Goal: Check status: Check status

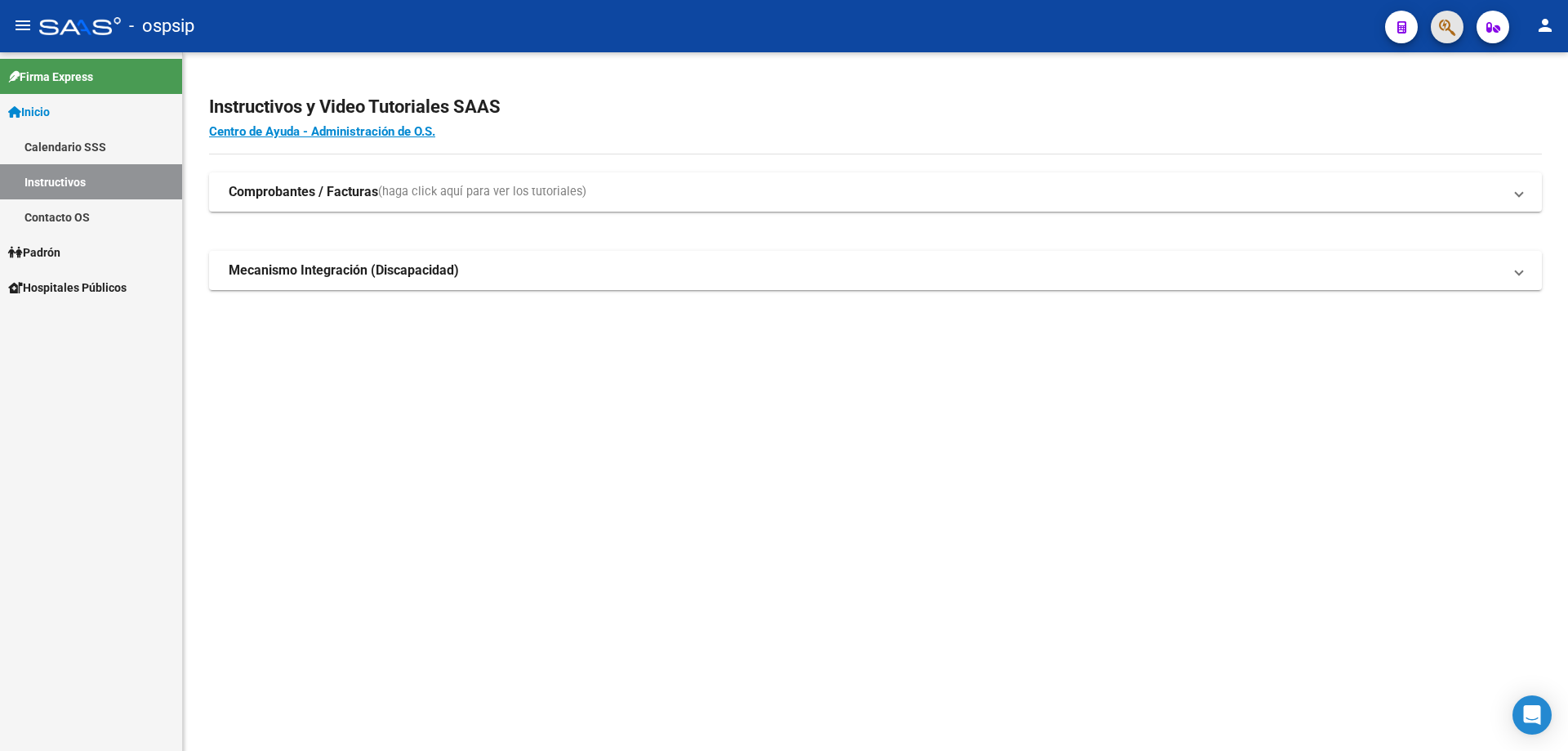
click at [1452, 40] on span "button" at bounding box center [1447, 27] width 16 height 34
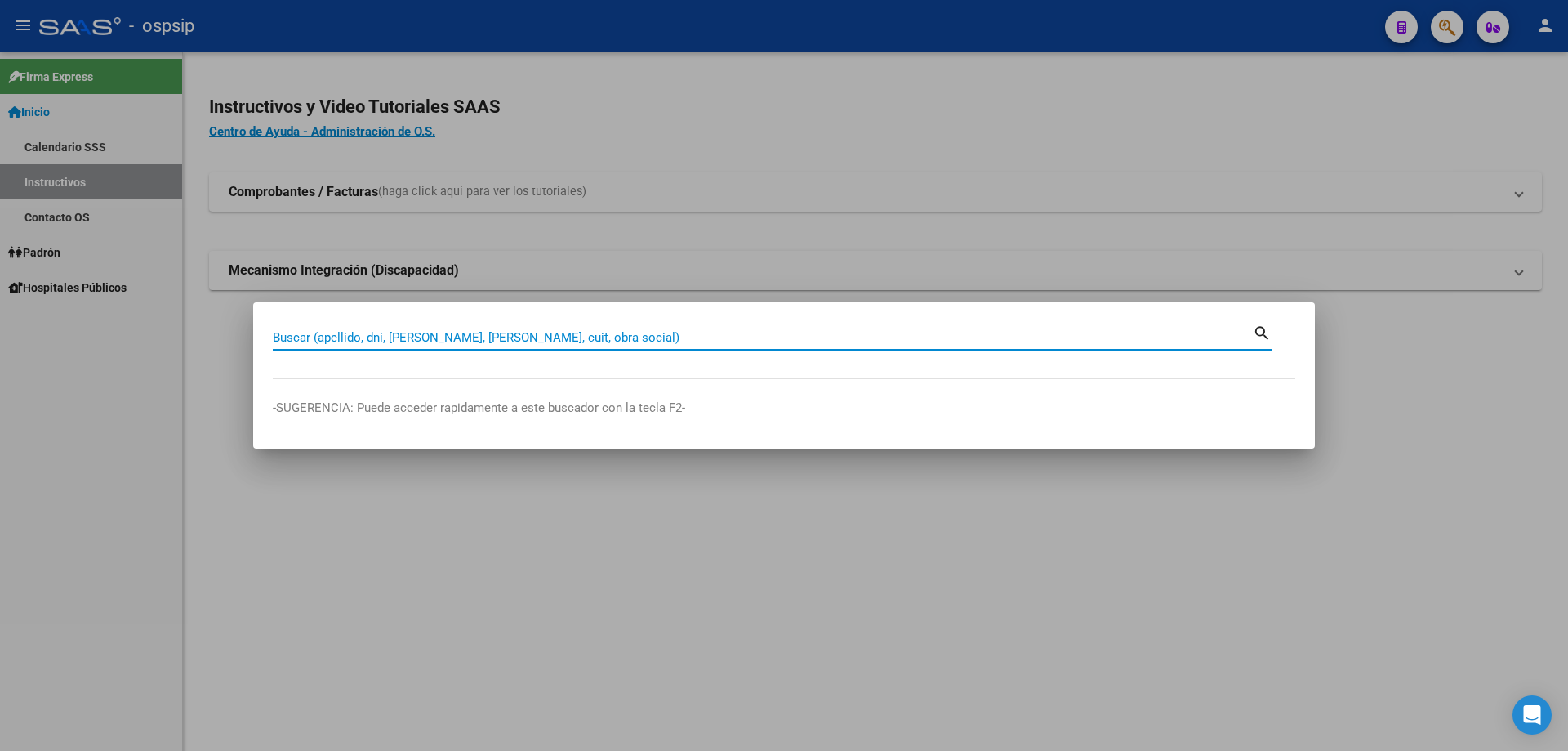
click at [727, 340] on input "Buscar (apellido, dni, [PERSON_NAME], [PERSON_NAME], cuit, obra social)" at bounding box center [762, 337] width 980 height 15
type input "19103926"
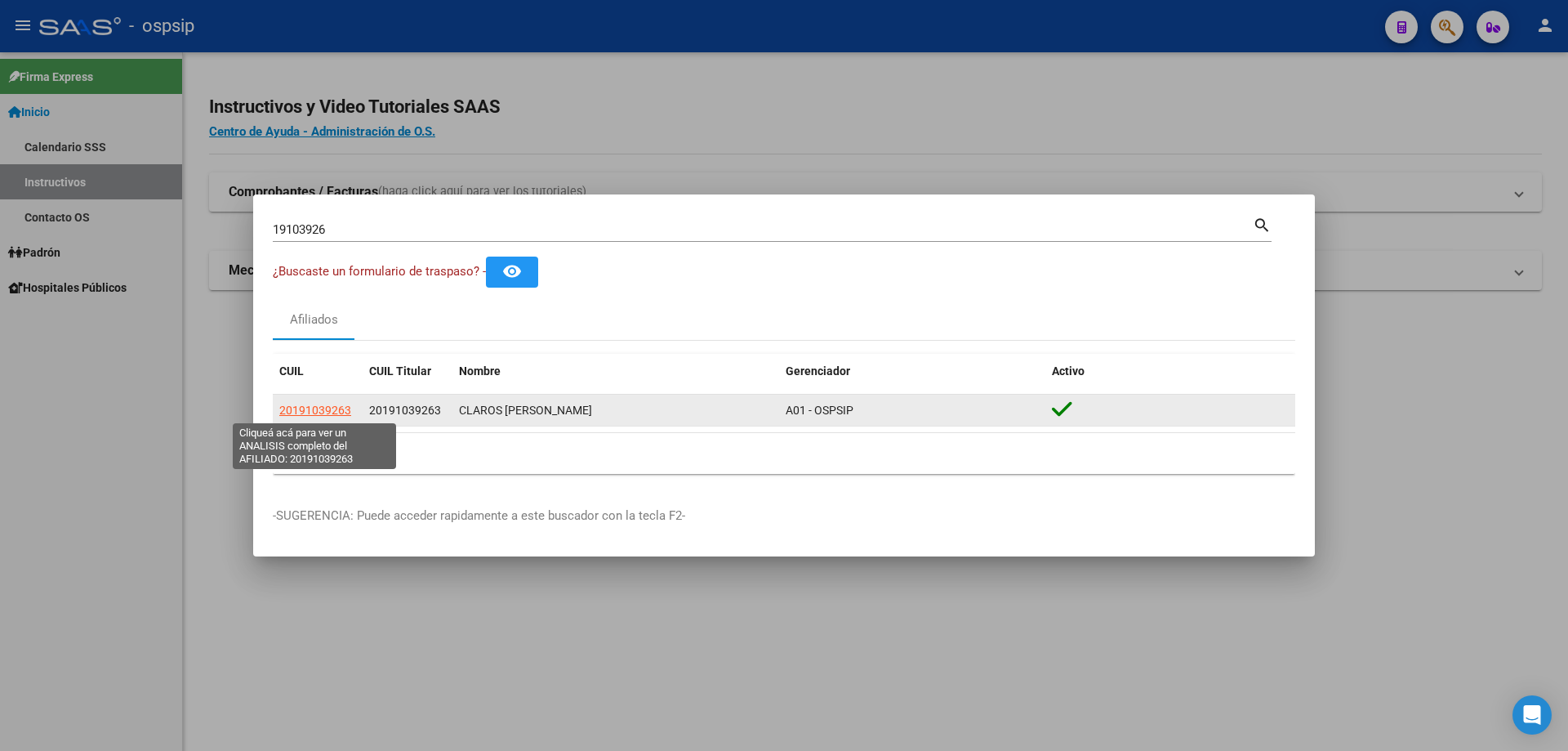
click at [337, 410] on span "20191039263" at bounding box center [315, 410] width 72 height 13
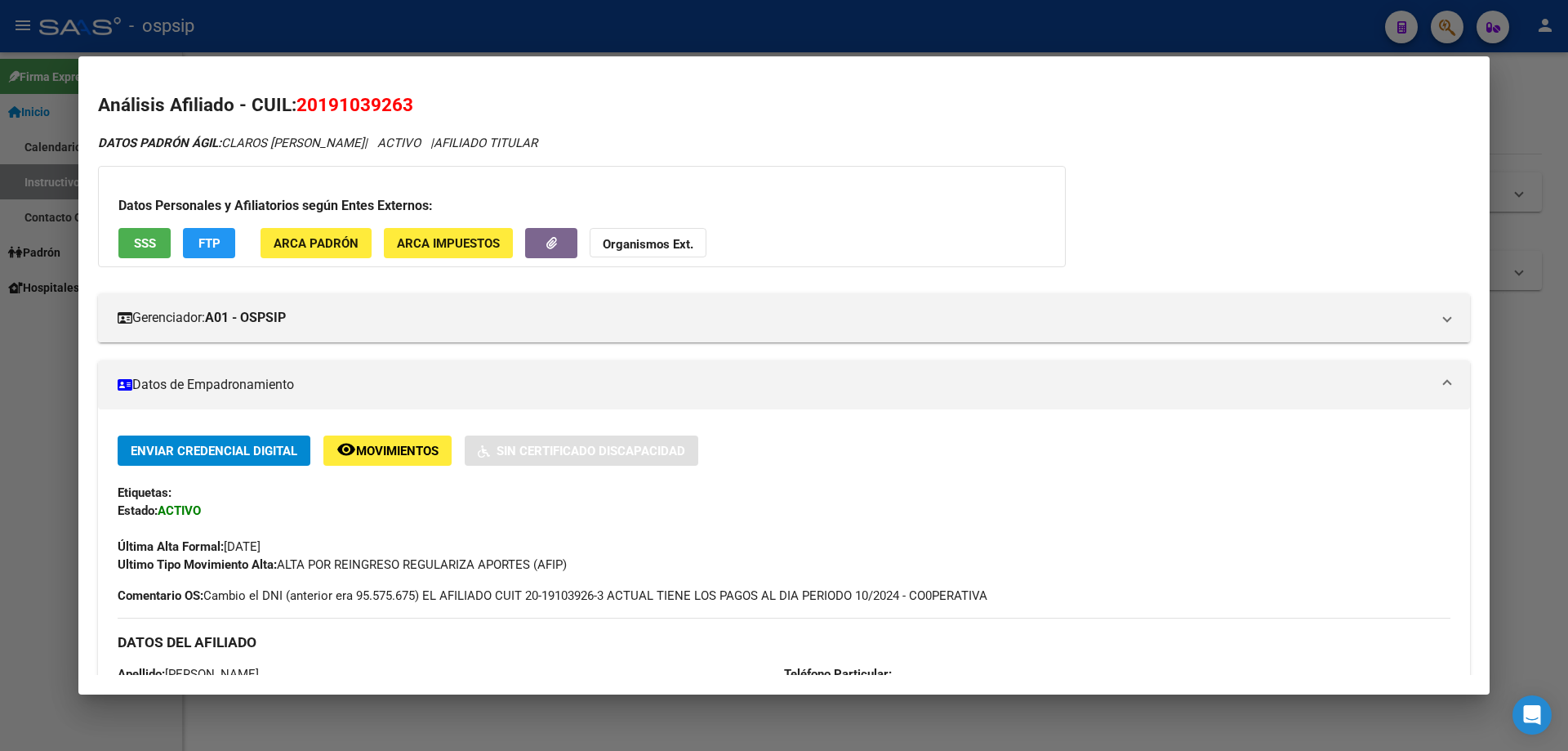
click at [152, 231] on button "SSS" at bounding box center [144, 243] width 53 height 30
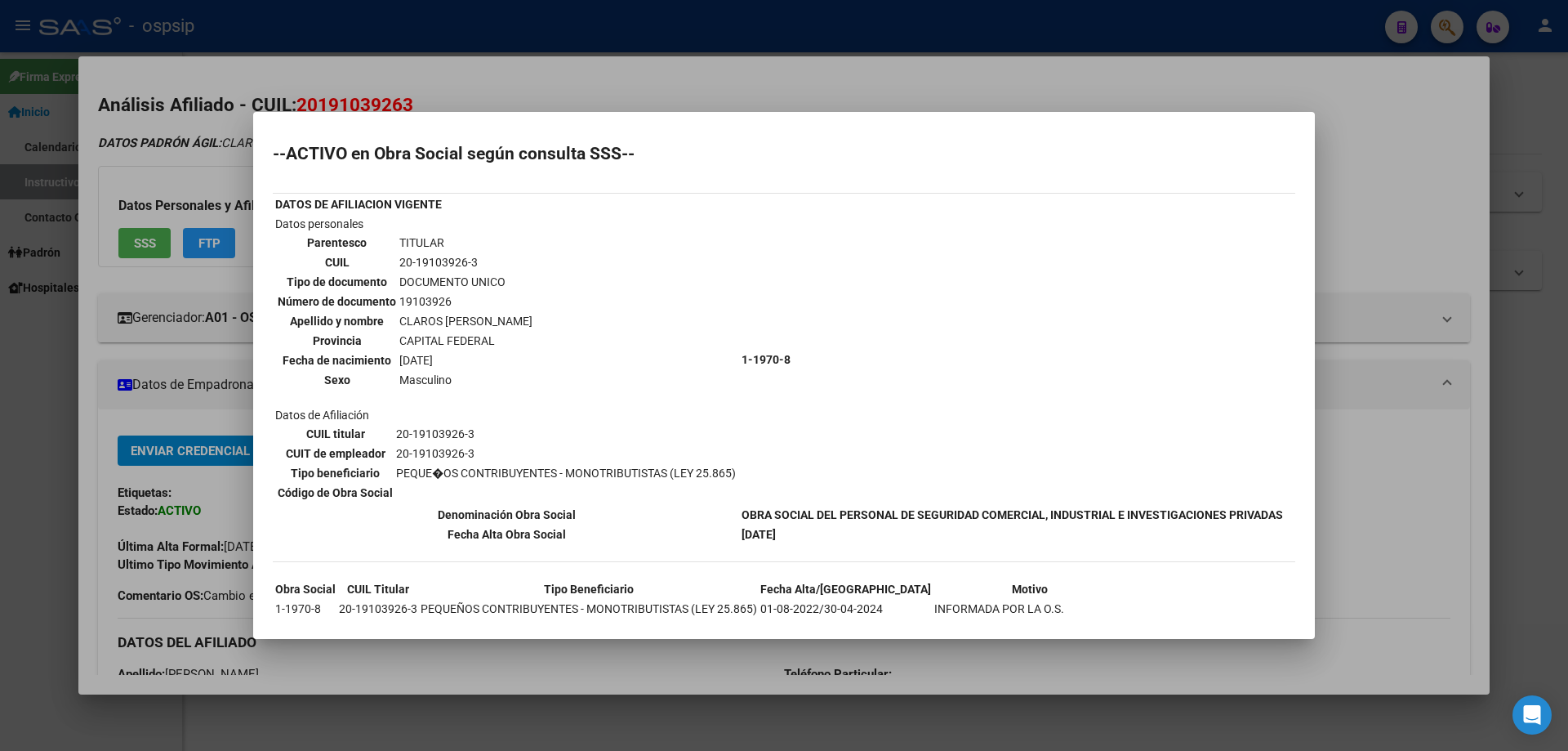
scroll to position [102, 0]
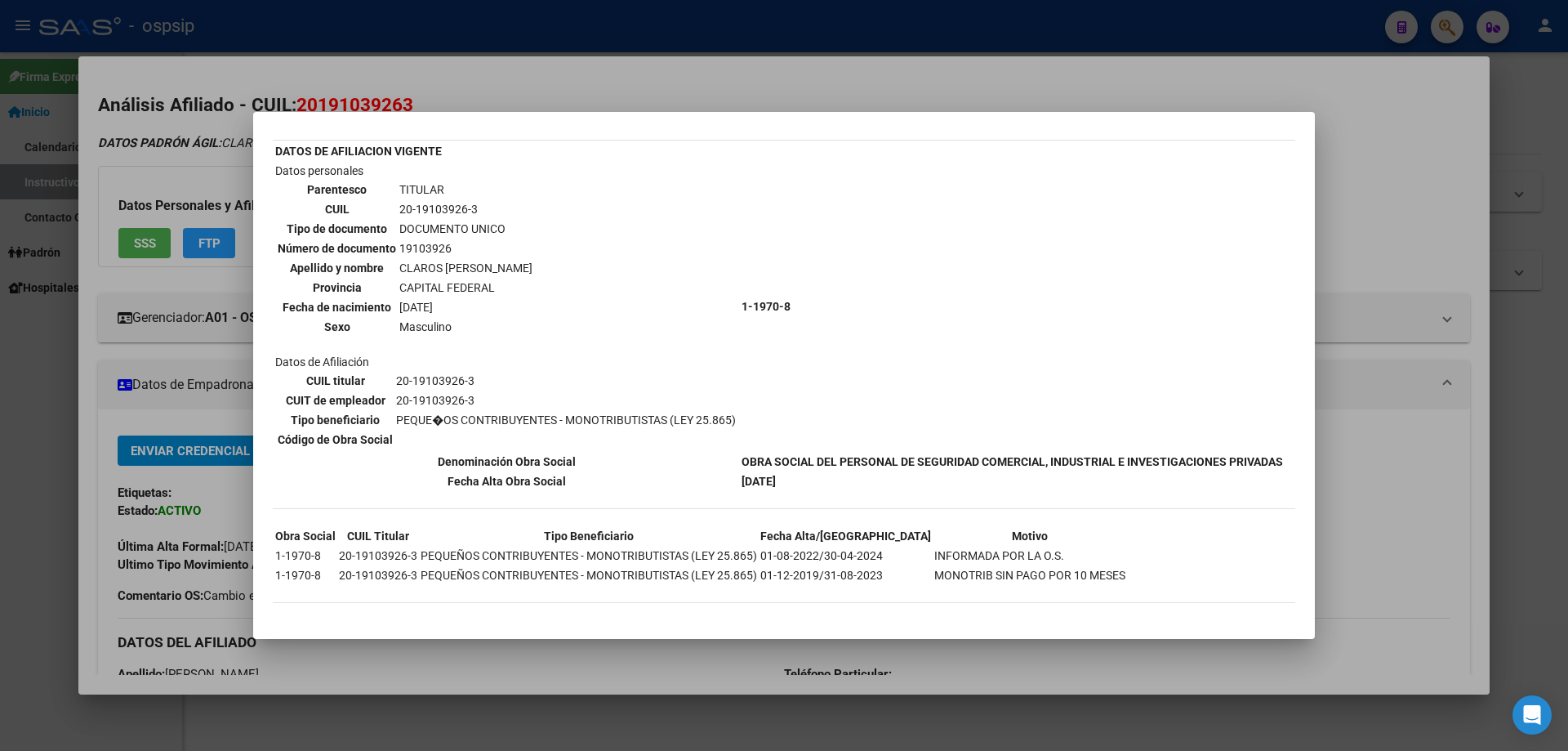
click at [983, 36] on div at bounding box center [784, 375] width 1568 height 751
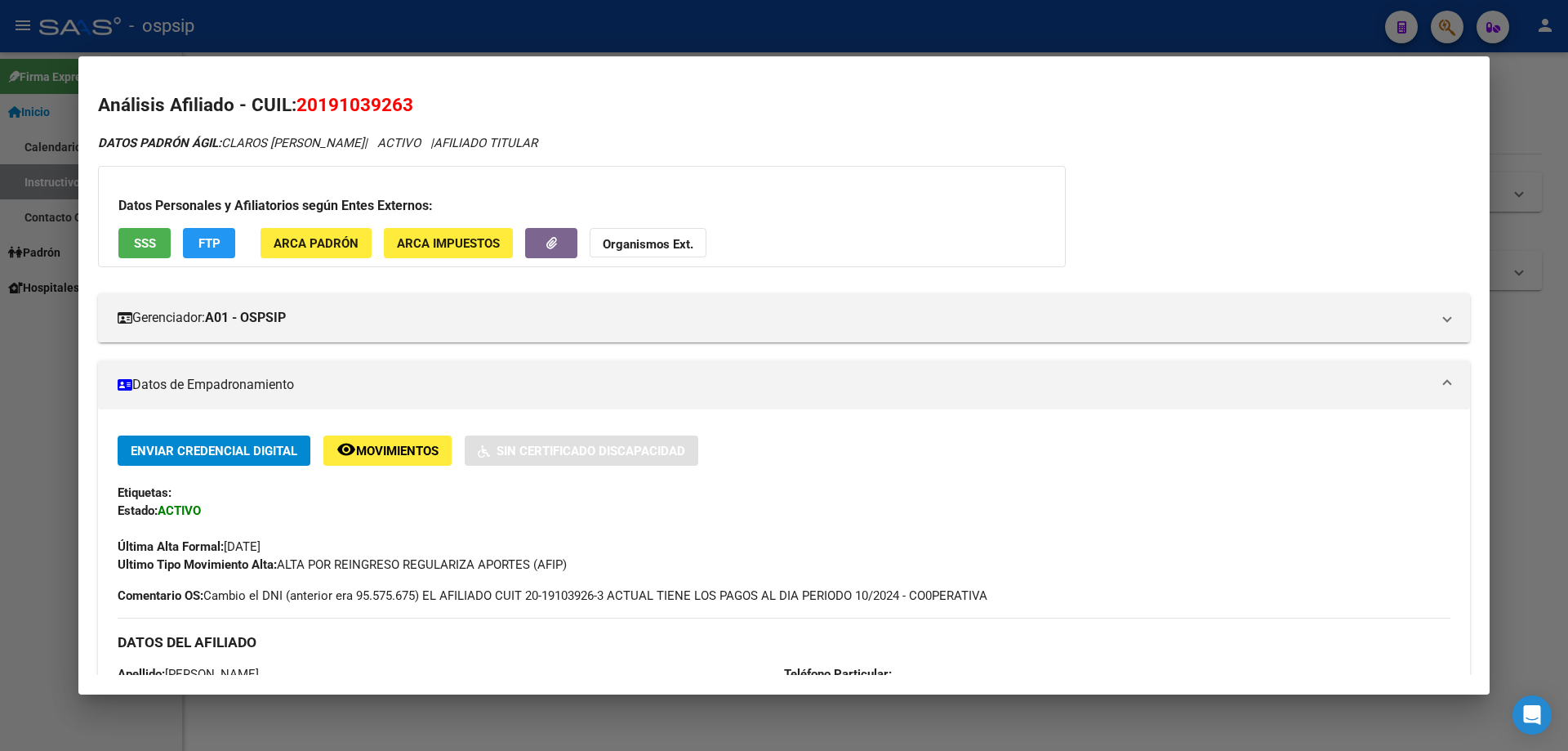
click at [975, 17] on div at bounding box center [784, 375] width 1568 height 751
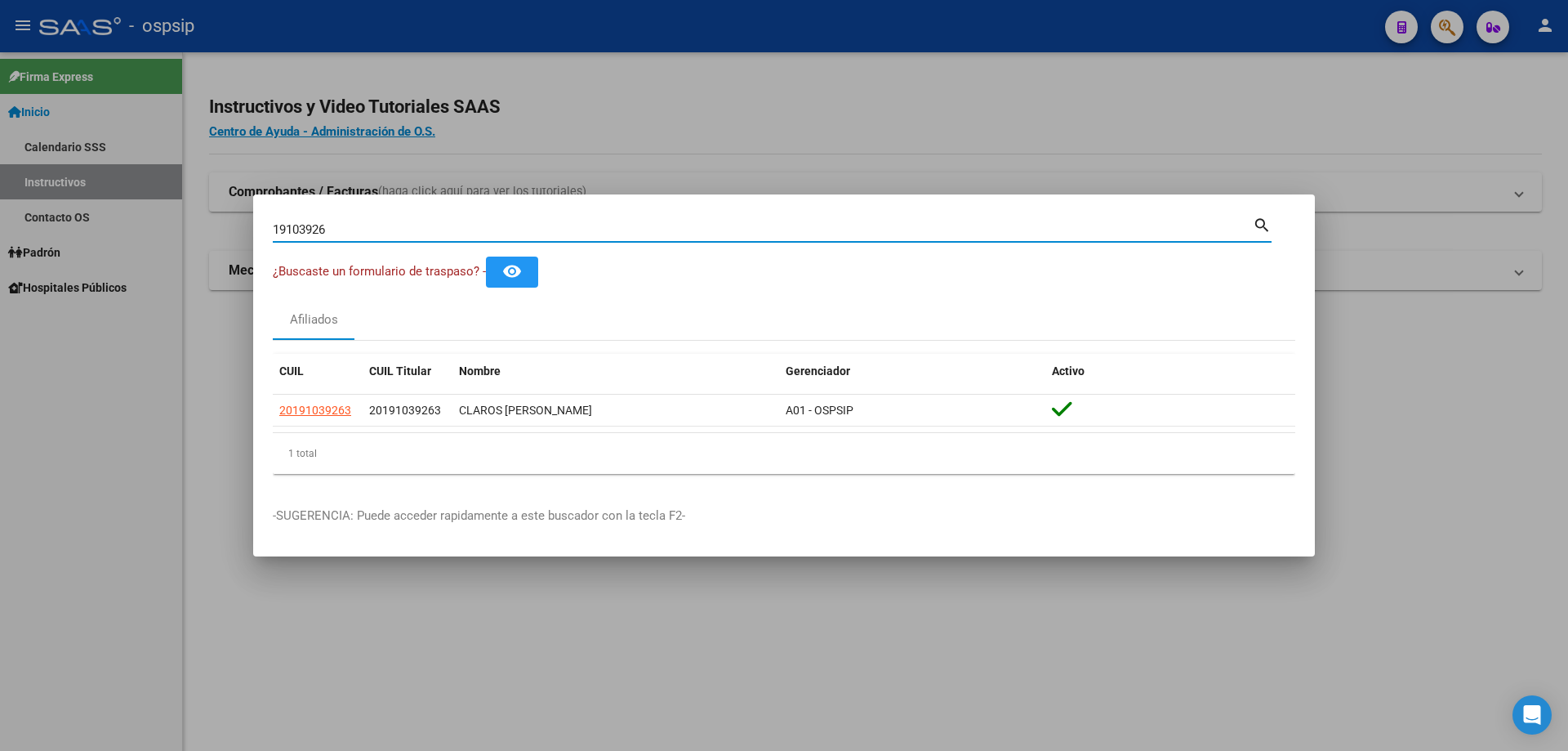
click at [575, 225] on input "19103926" at bounding box center [762, 230] width 980 height 15
paste input "20884789"
type input "20884789"
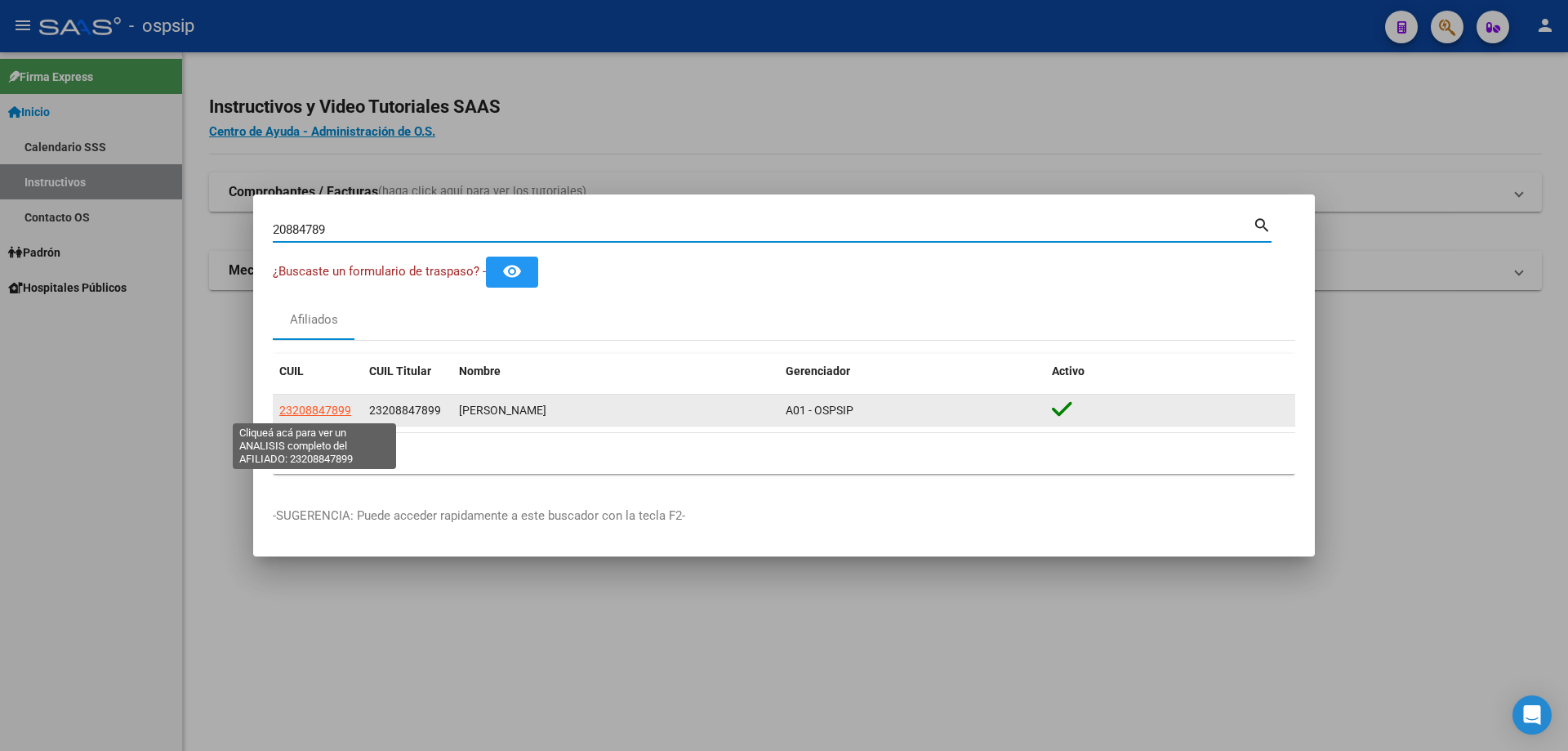
click at [319, 405] on span "23208847899" at bounding box center [315, 410] width 72 height 13
type textarea "23208847899"
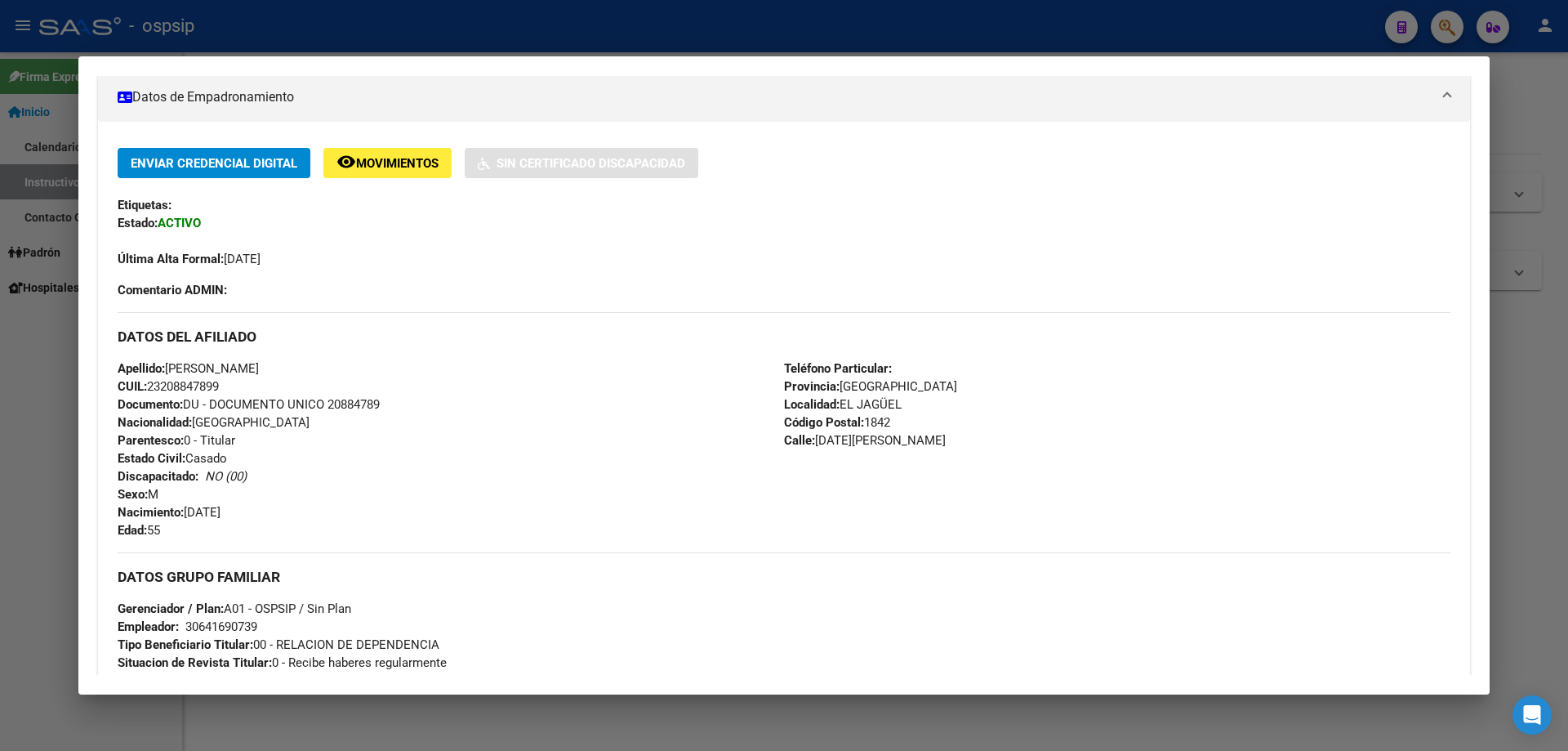
scroll to position [521, 0]
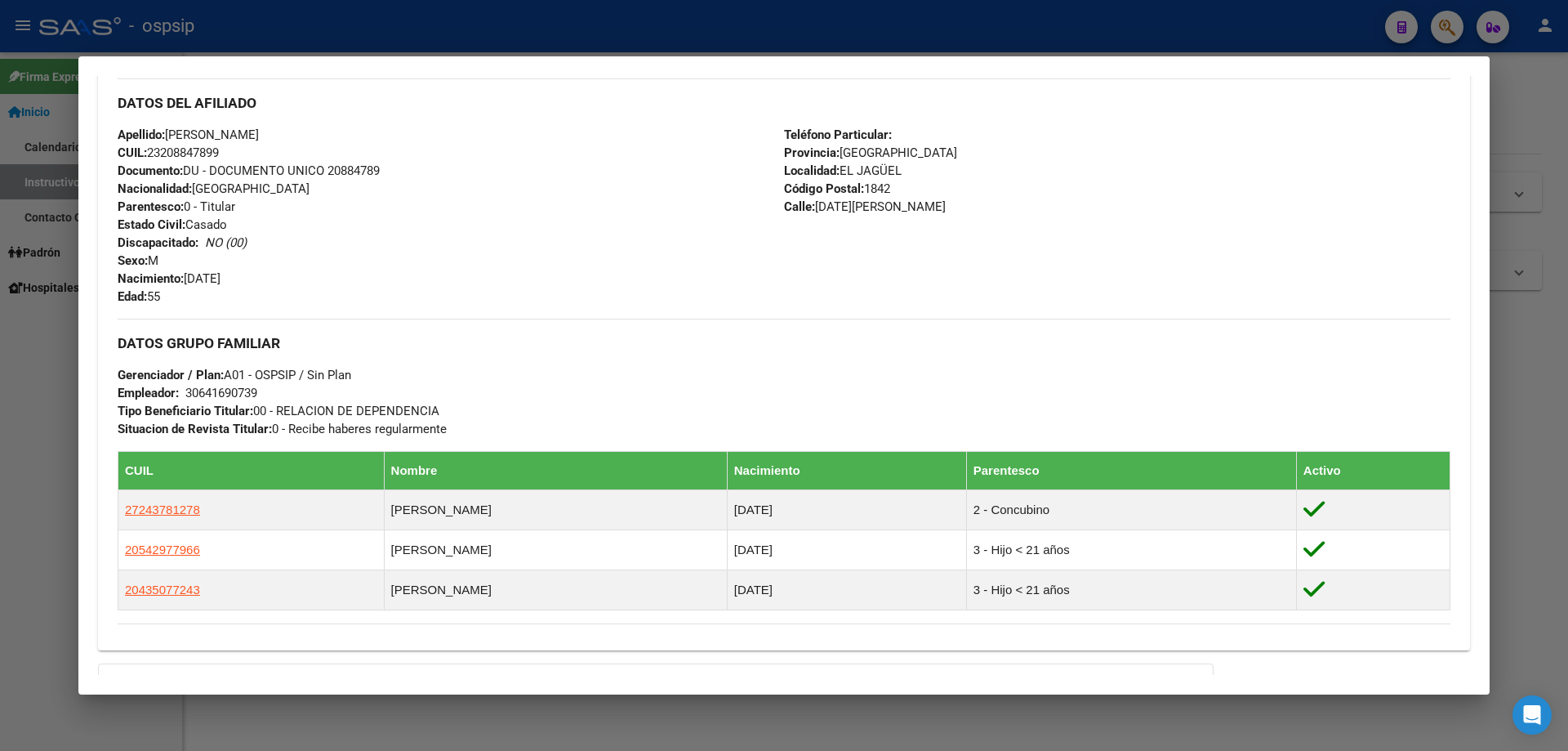
click at [373, 38] on div at bounding box center [784, 375] width 1568 height 751
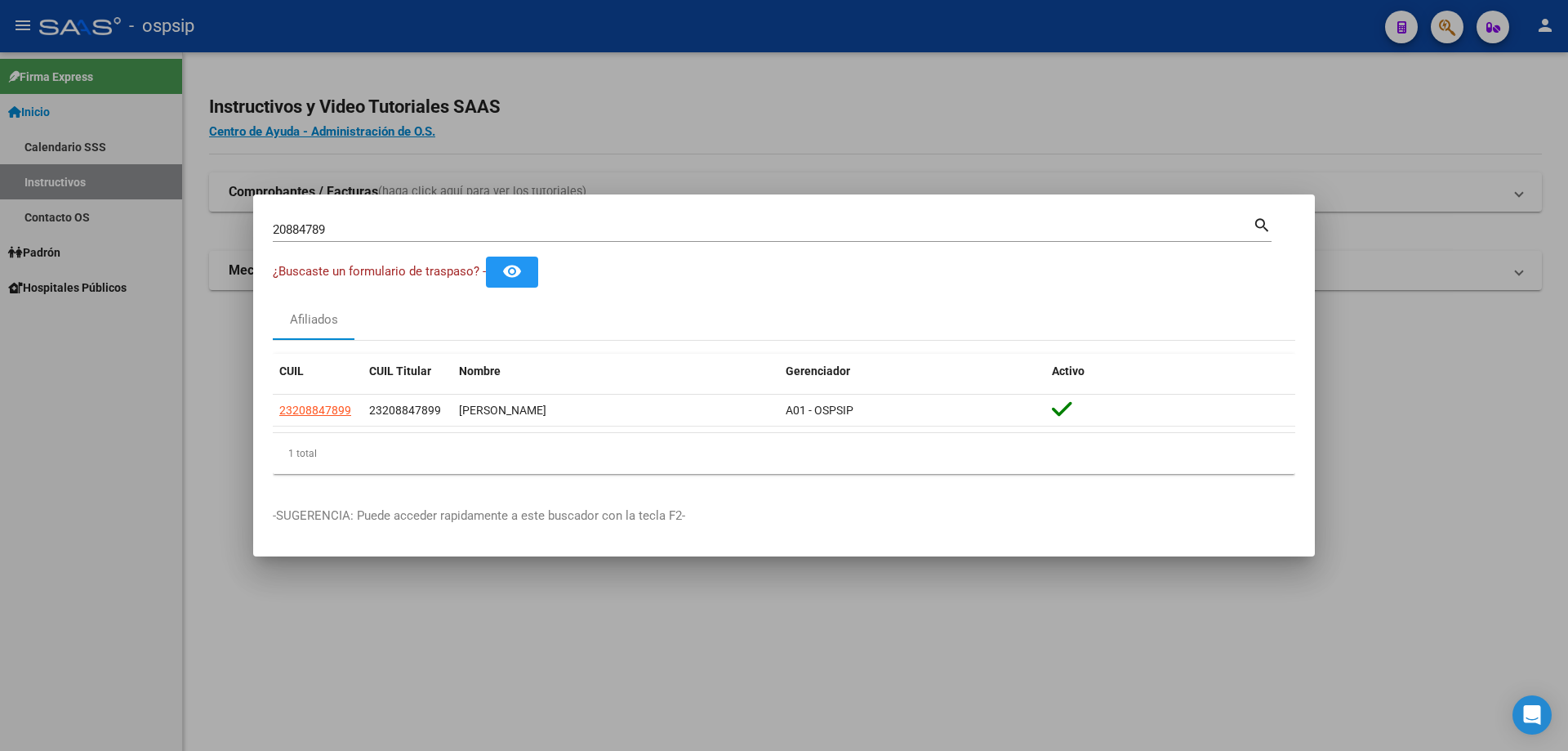
click at [399, 219] on div "20884789 Buscar (apellido, dni, [PERSON_NAME], [PERSON_NAME], cuit, obra social)" at bounding box center [762, 230] width 980 height 25
click at [399, 224] on input "20884789" at bounding box center [762, 230] width 980 height 15
click at [402, 229] on input "20884789" at bounding box center [762, 230] width 980 height 15
click at [405, 229] on input "20884789" at bounding box center [762, 230] width 980 height 15
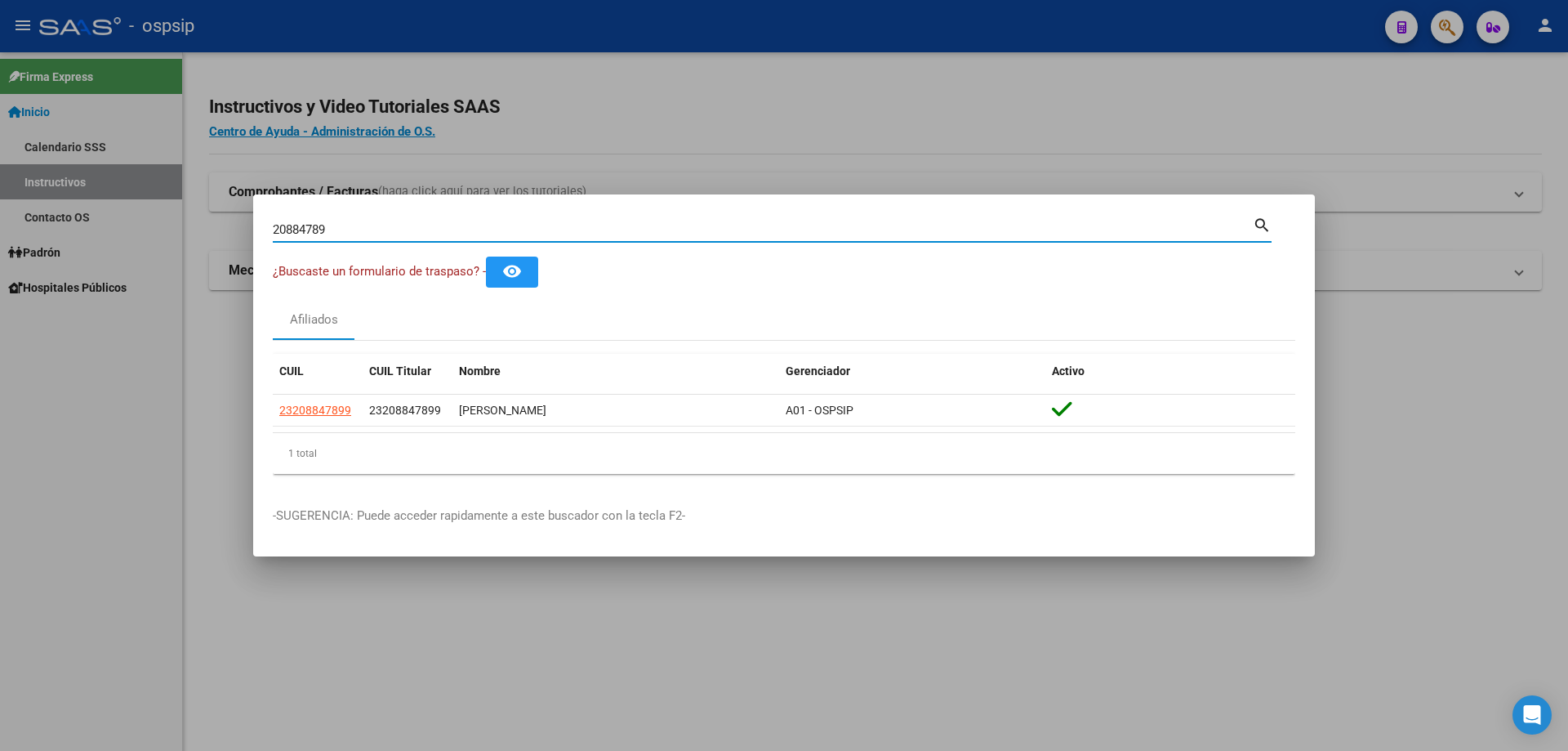
click at [405, 229] on input "20884789" at bounding box center [762, 230] width 980 height 15
paste input "223889337"
type input "223889337"
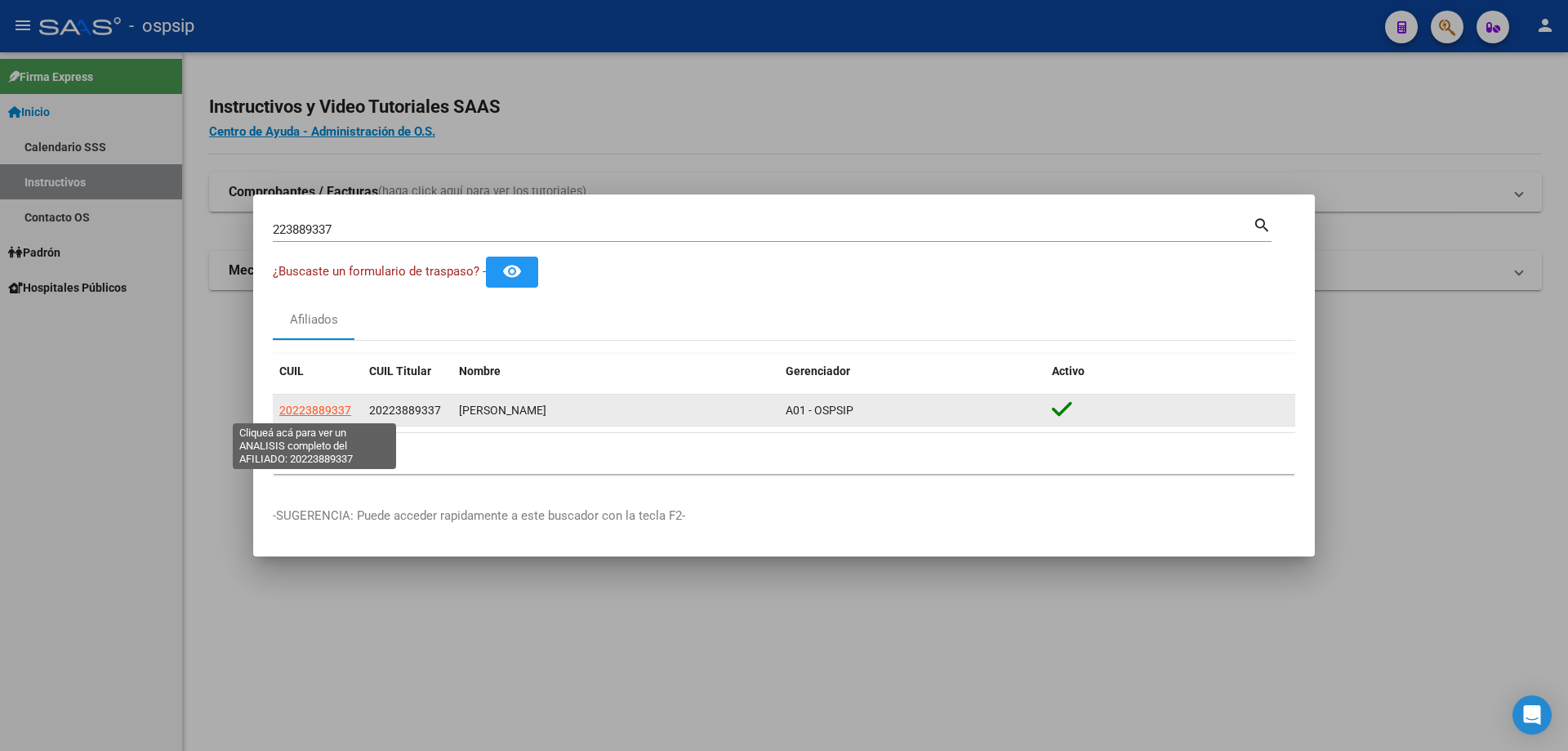
click at [323, 408] on span "20223889337" at bounding box center [315, 410] width 72 height 13
type textarea "20223889337"
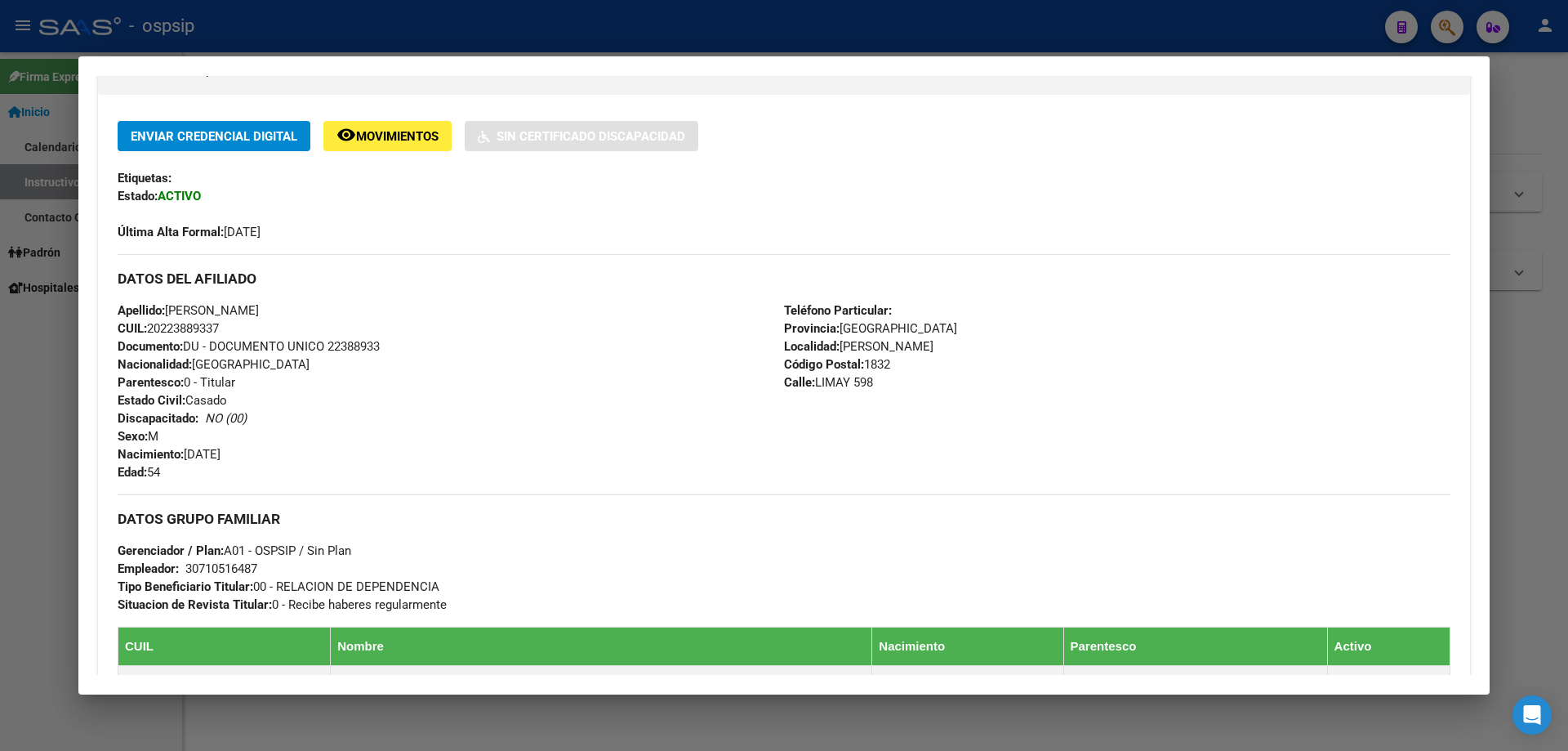
scroll to position [327, 0]
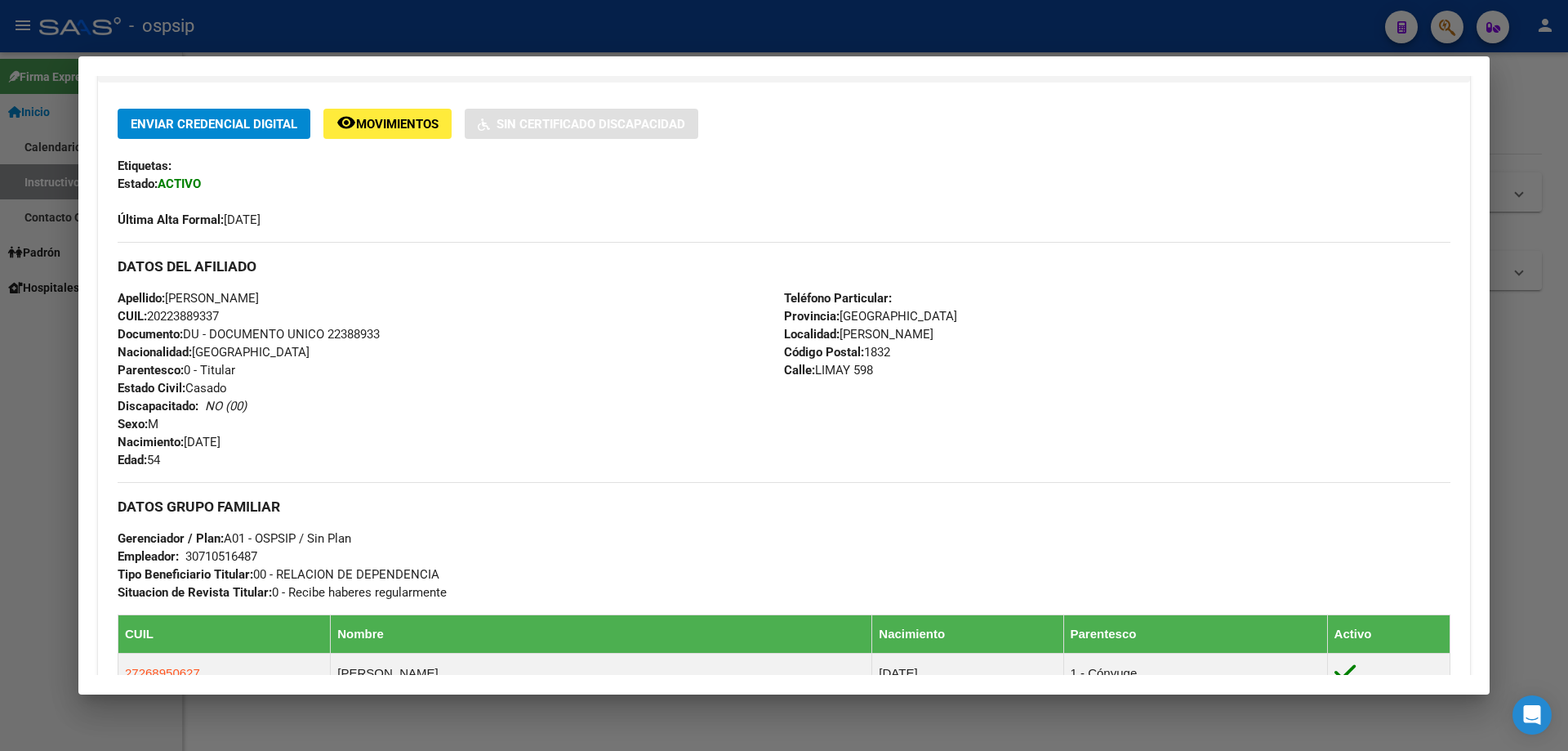
click at [821, 25] on div at bounding box center [784, 375] width 1568 height 751
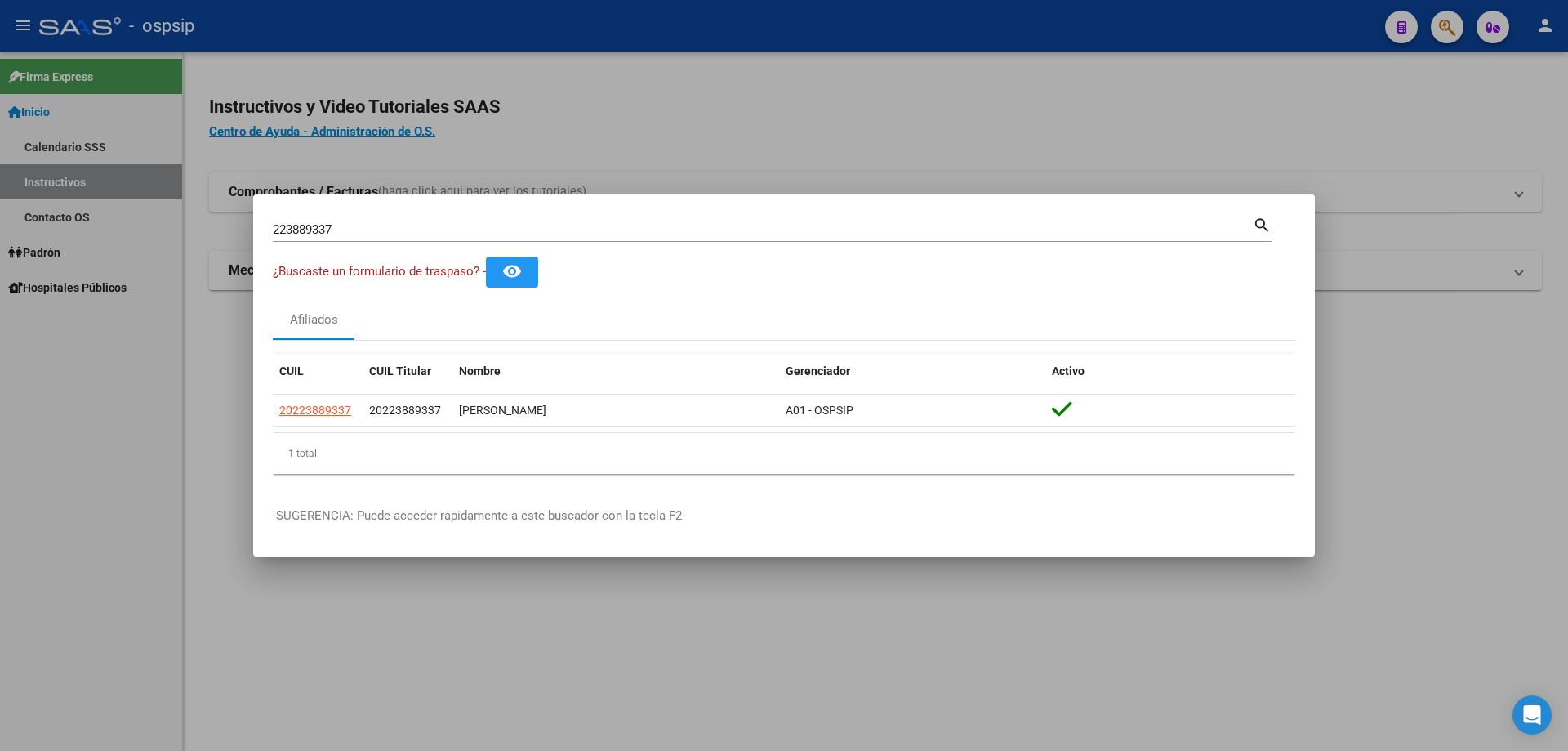
click at [777, 227] on input "223889337" at bounding box center [762, 230] width 980 height 15
type input "7788"
click at [684, 232] on input "7788" at bounding box center [762, 230] width 980 height 15
click at [684, 231] on input "7788" at bounding box center [762, 230] width 980 height 15
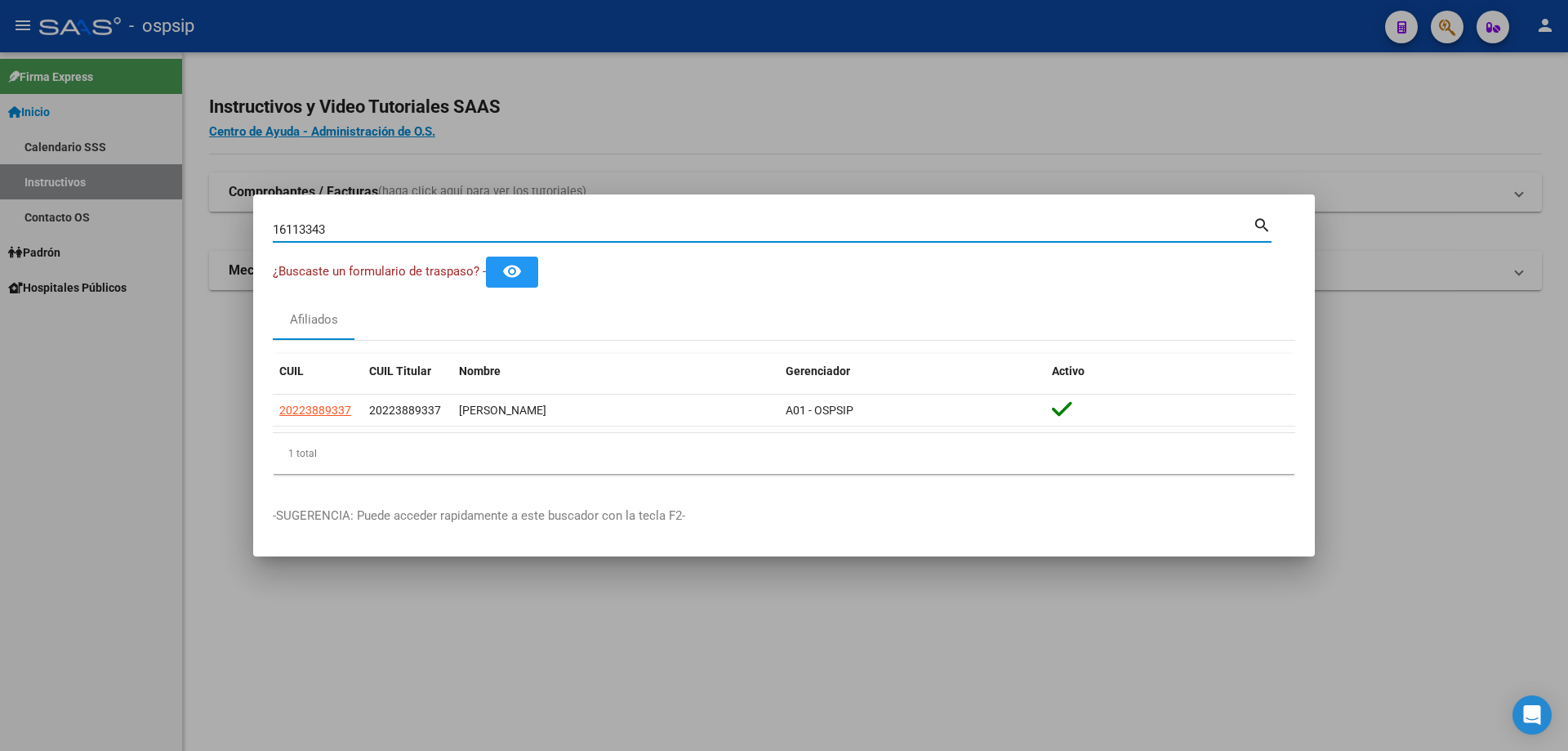
type input "16113343"
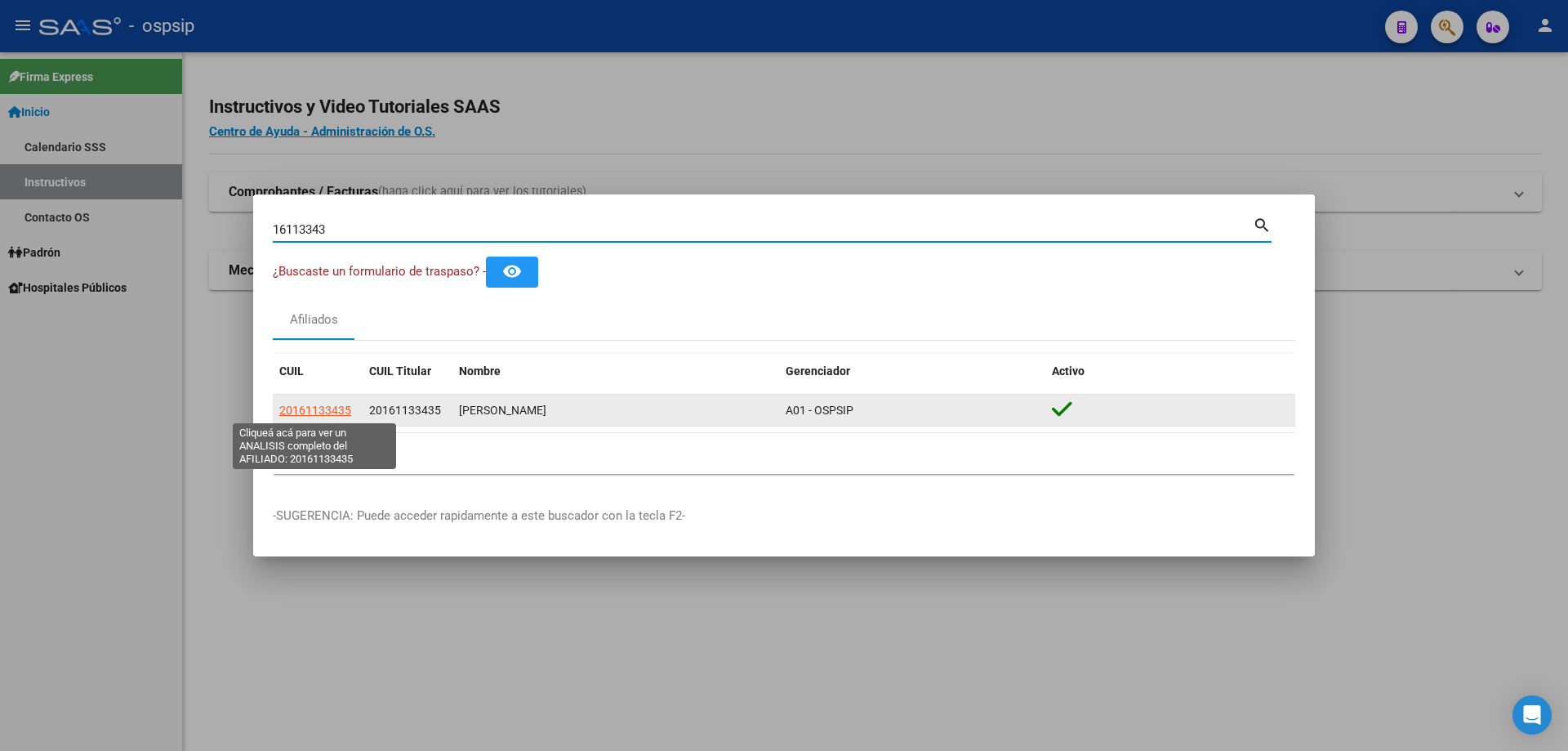
click at [322, 407] on span "20161133435" at bounding box center [315, 410] width 72 height 13
type textarea "20161133435"
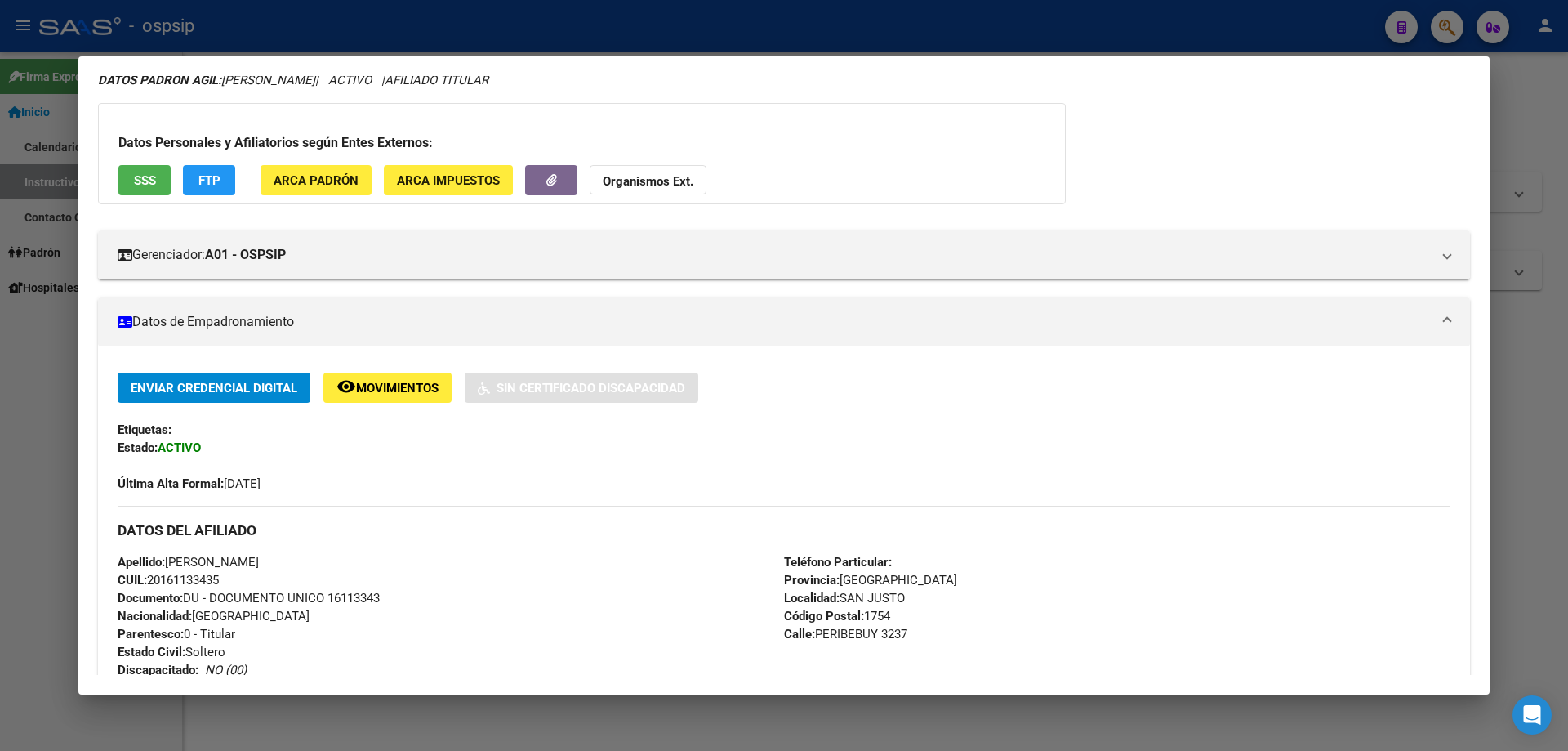
scroll to position [0, 0]
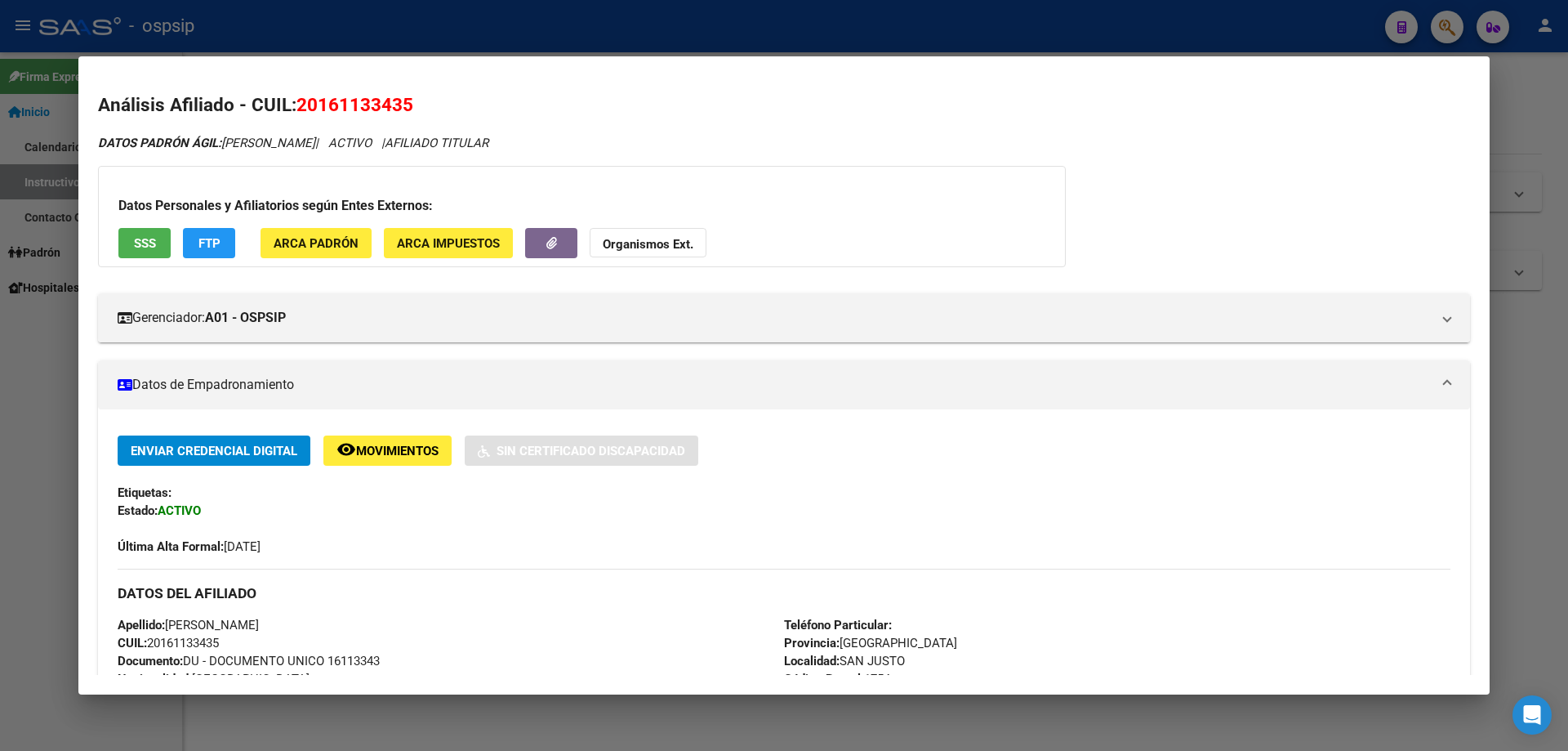
click at [0, 419] on div at bounding box center [784, 375] width 1568 height 751
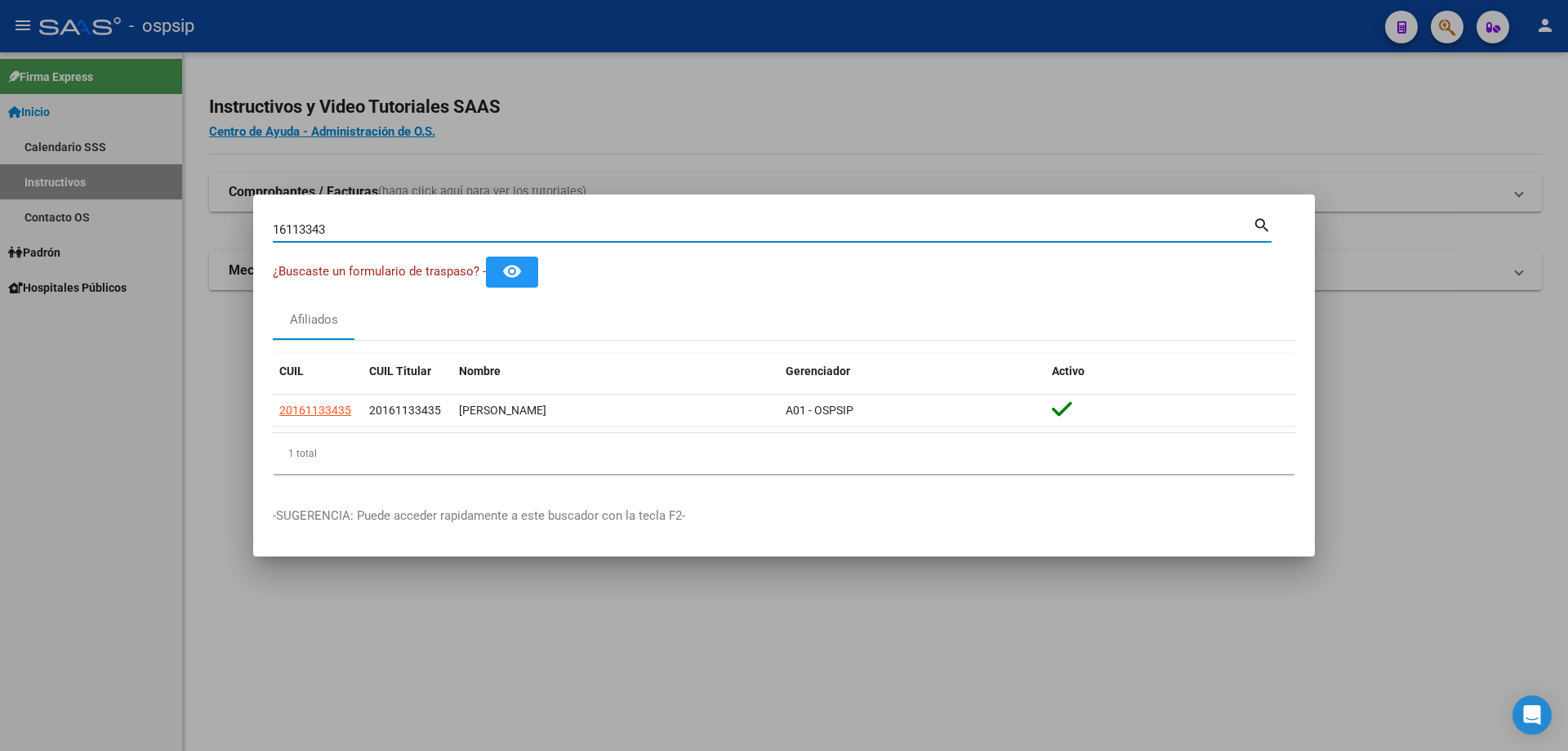
click at [758, 230] on input "16113343" at bounding box center [762, 230] width 980 height 15
type input "1"
paste input "14020019"
type input "14020019"
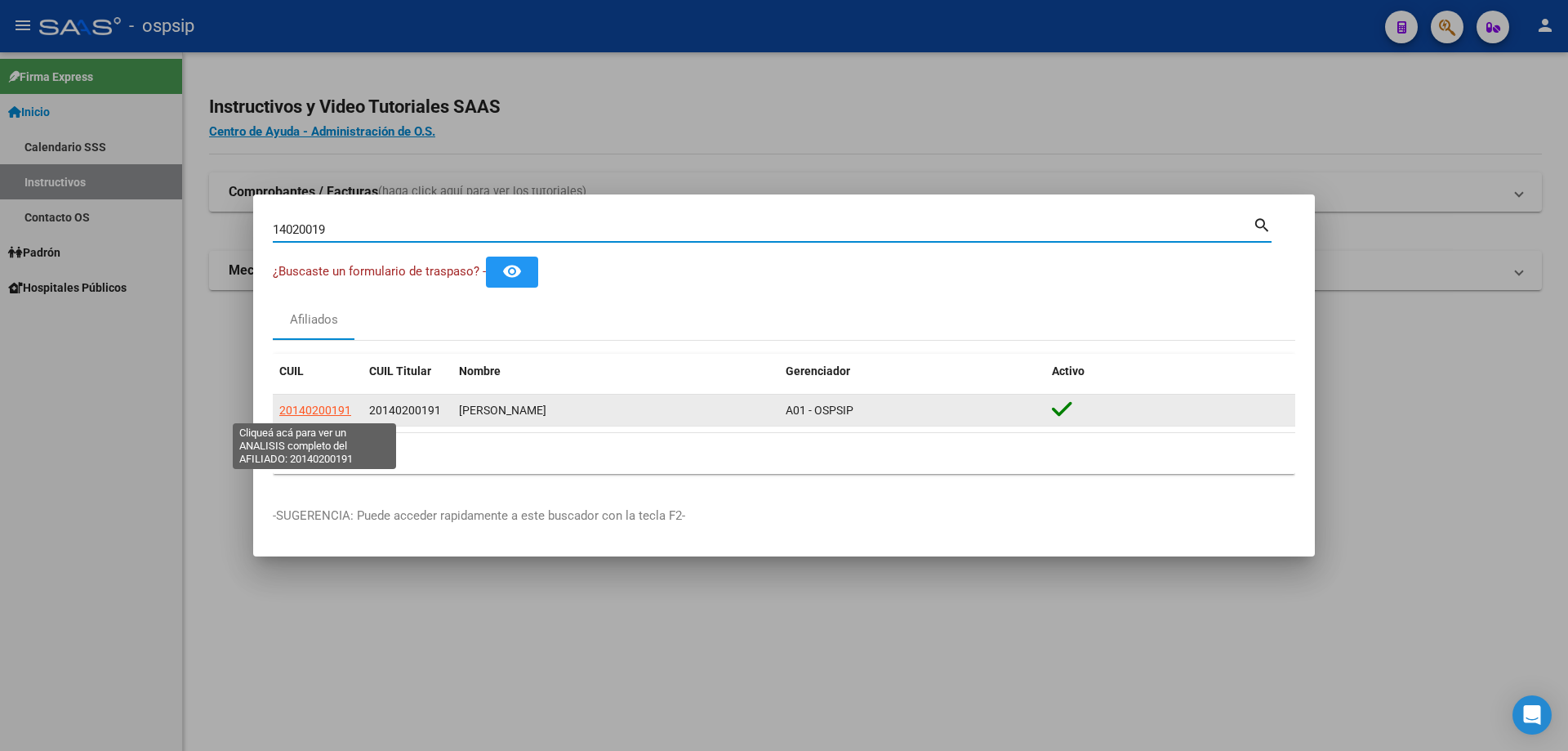
click at [339, 405] on span "20140200191" at bounding box center [315, 410] width 72 height 13
type textarea "20140200191"
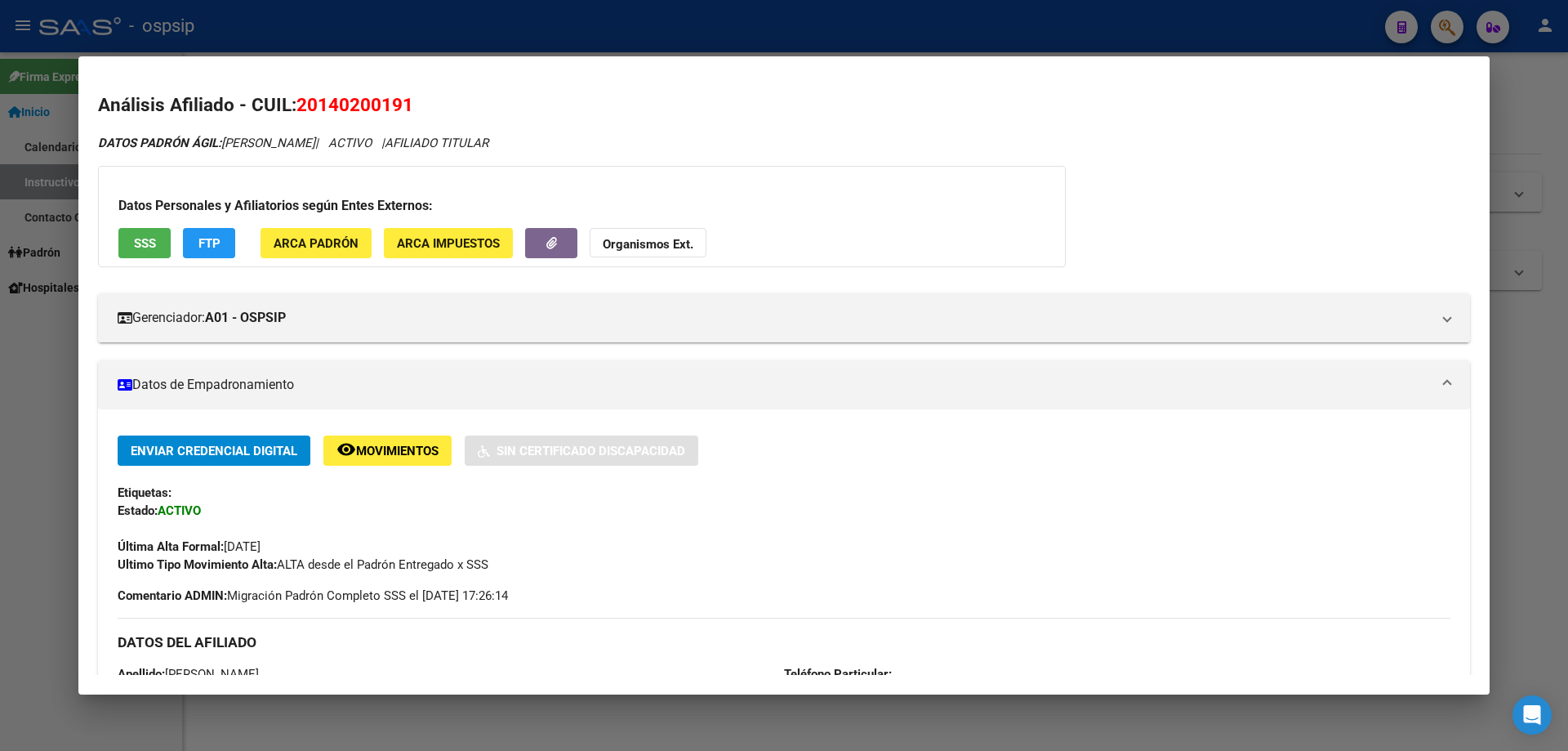
click at [162, 240] on button "SSS" at bounding box center [144, 243] width 53 height 30
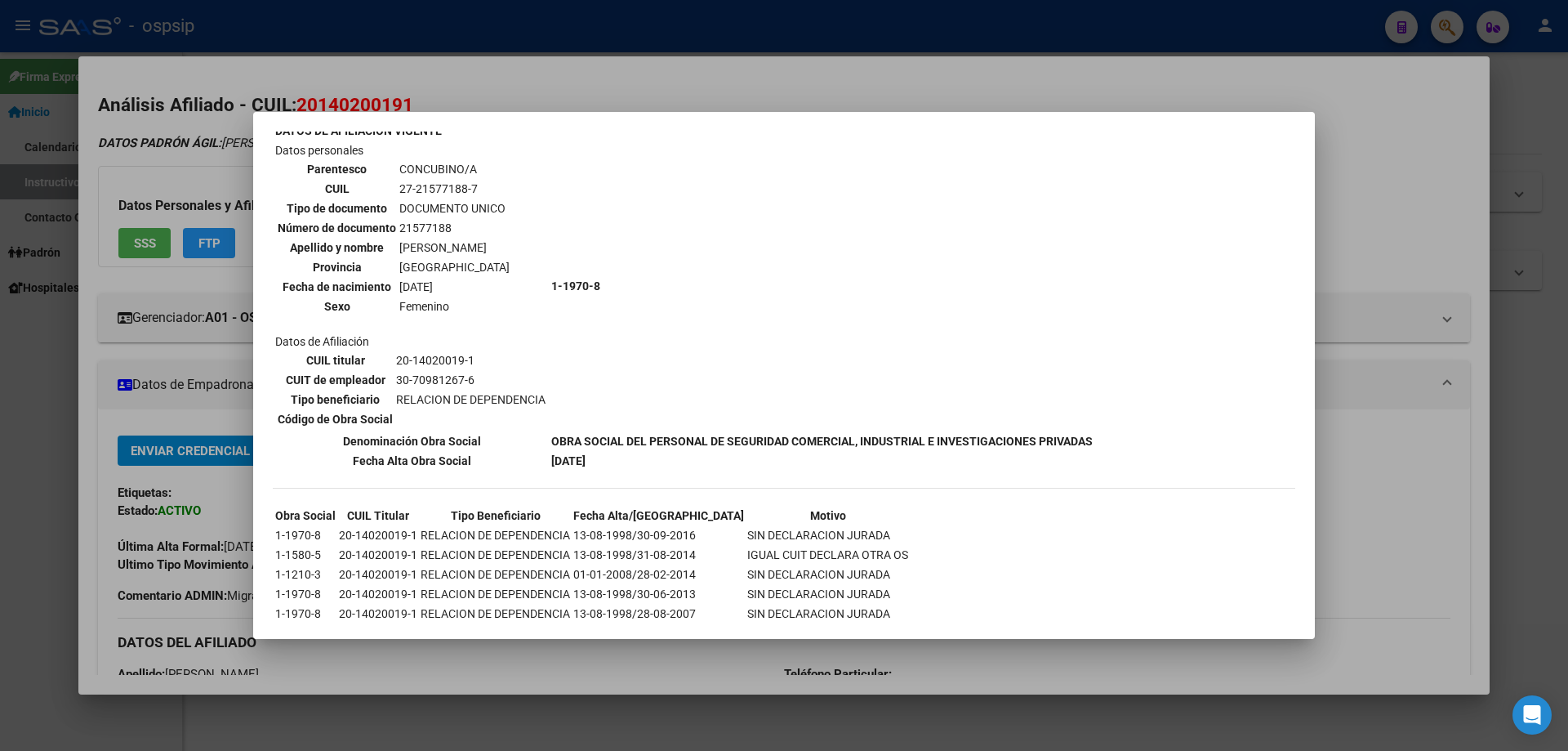
scroll to position [610, 0]
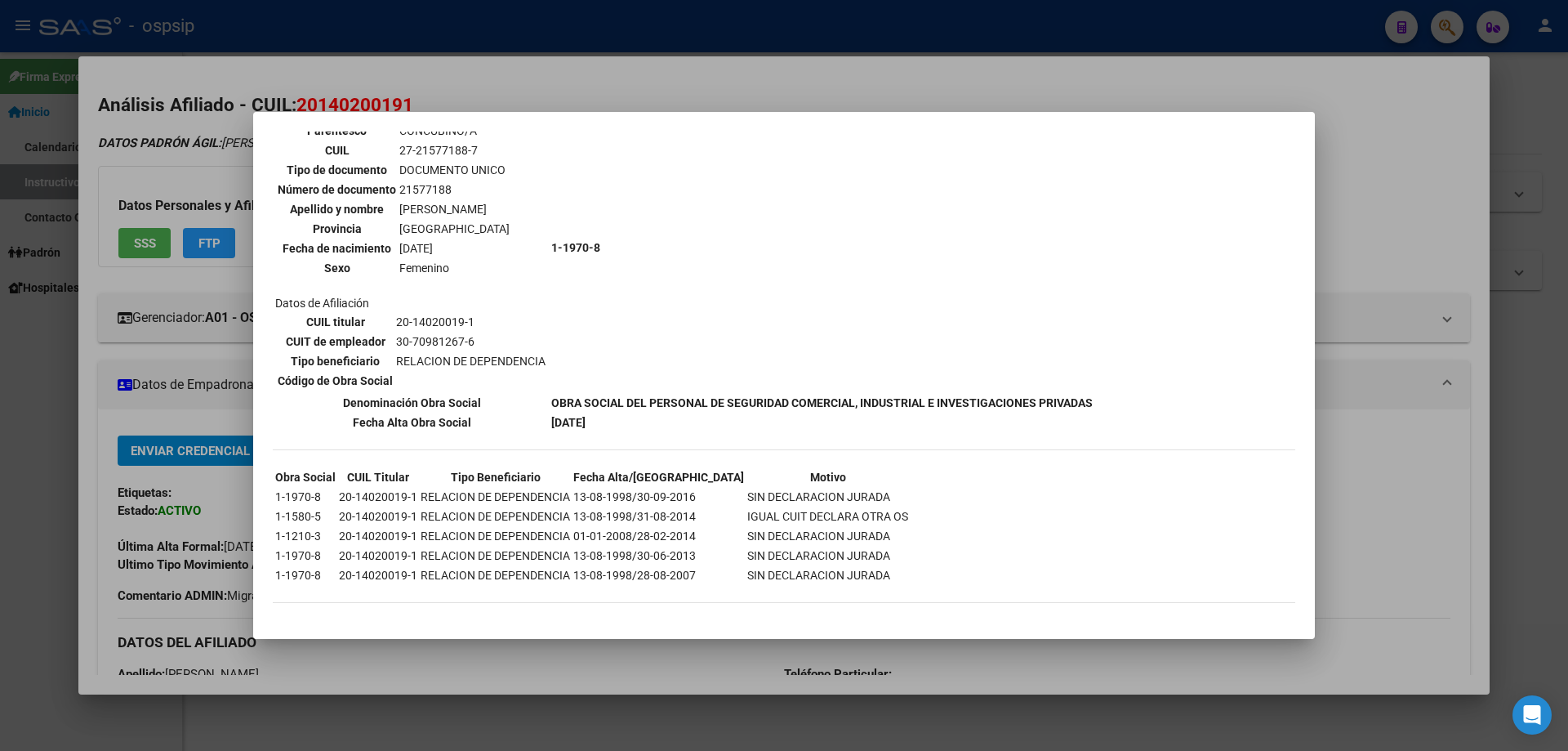
click at [158, 426] on div at bounding box center [784, 375] width 1568 height 751
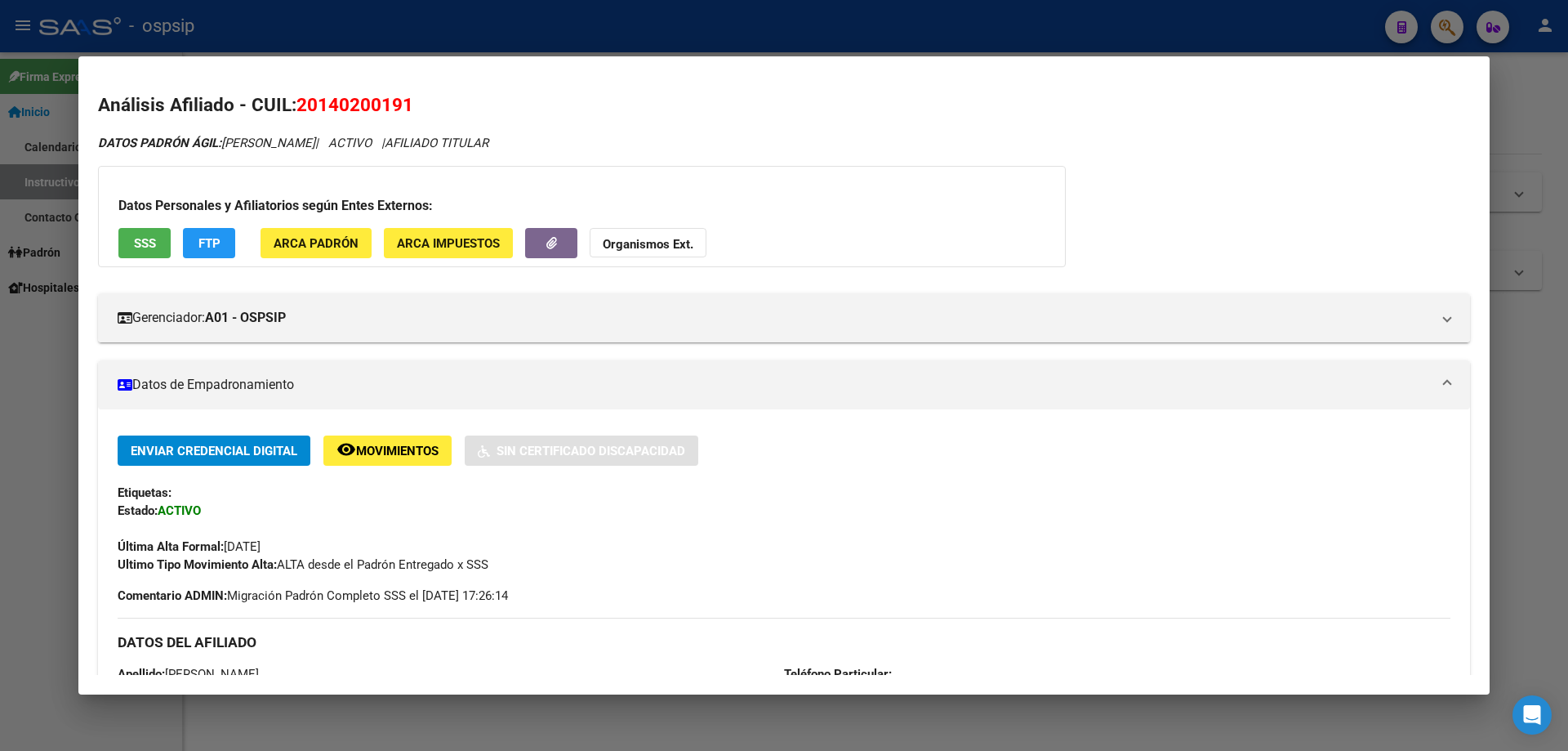
click at [712, 30] on div at bounding box center [784, 375] width 1568 height 751
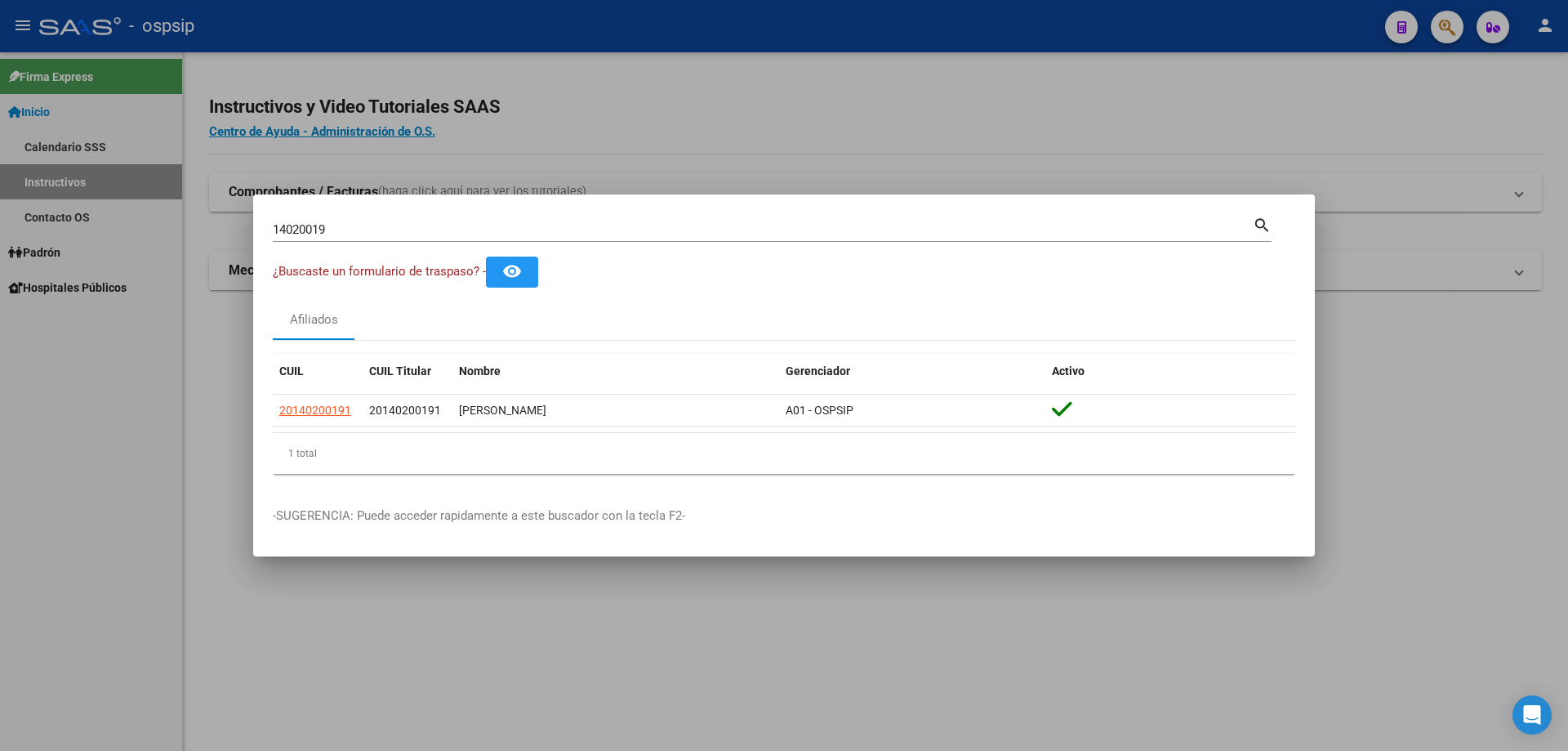
click at [612, 232] on input "14020019" at bounding box center [762, 230] width 980 height 15
click at [613, 231] on input "14020019" at bounding box center [762, 230] width 980 height 15
type input "1"
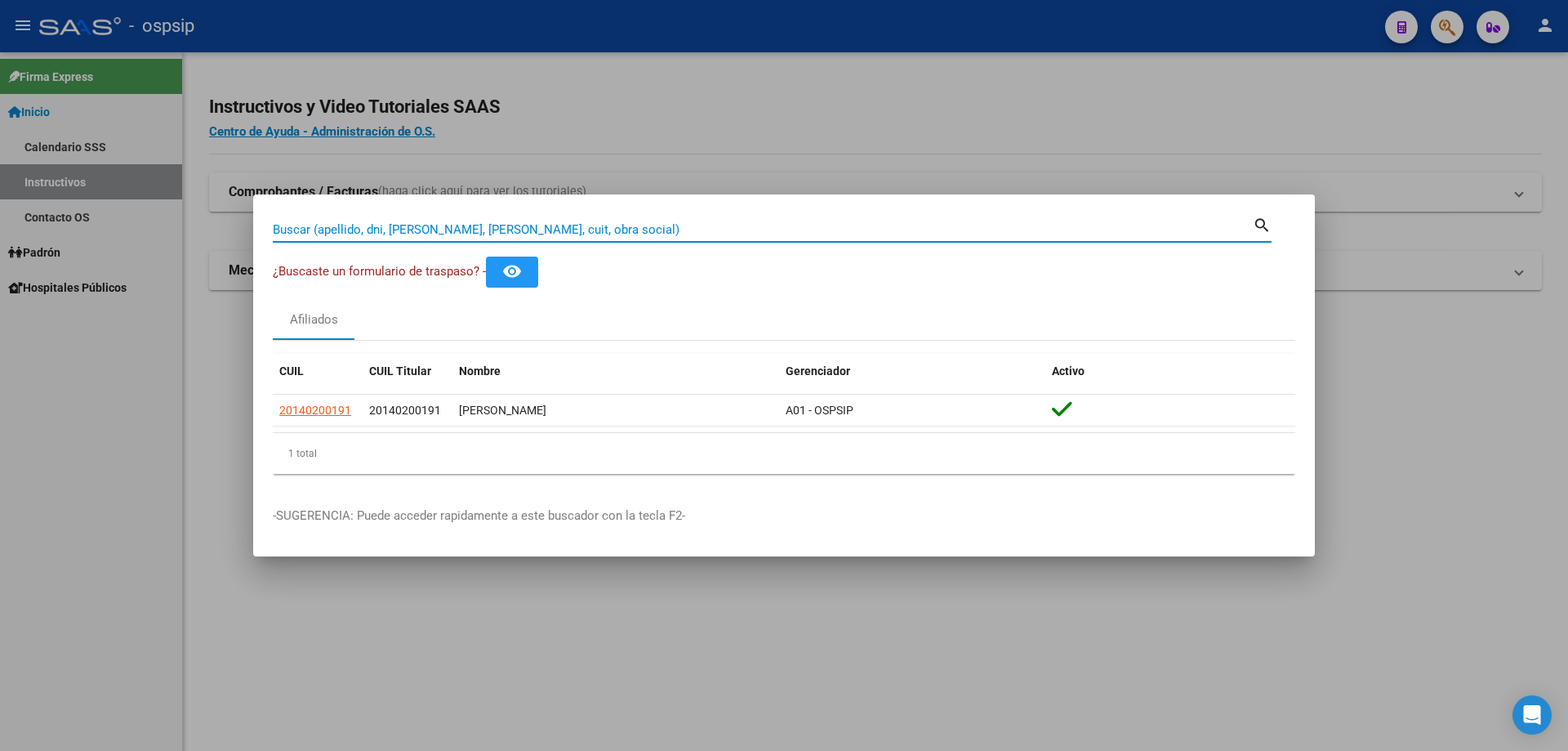
paste input "035022670"
click at [279, 224] on input "035022670" at bounding box center [762, 230] width 980 height 15
type input "35022670"
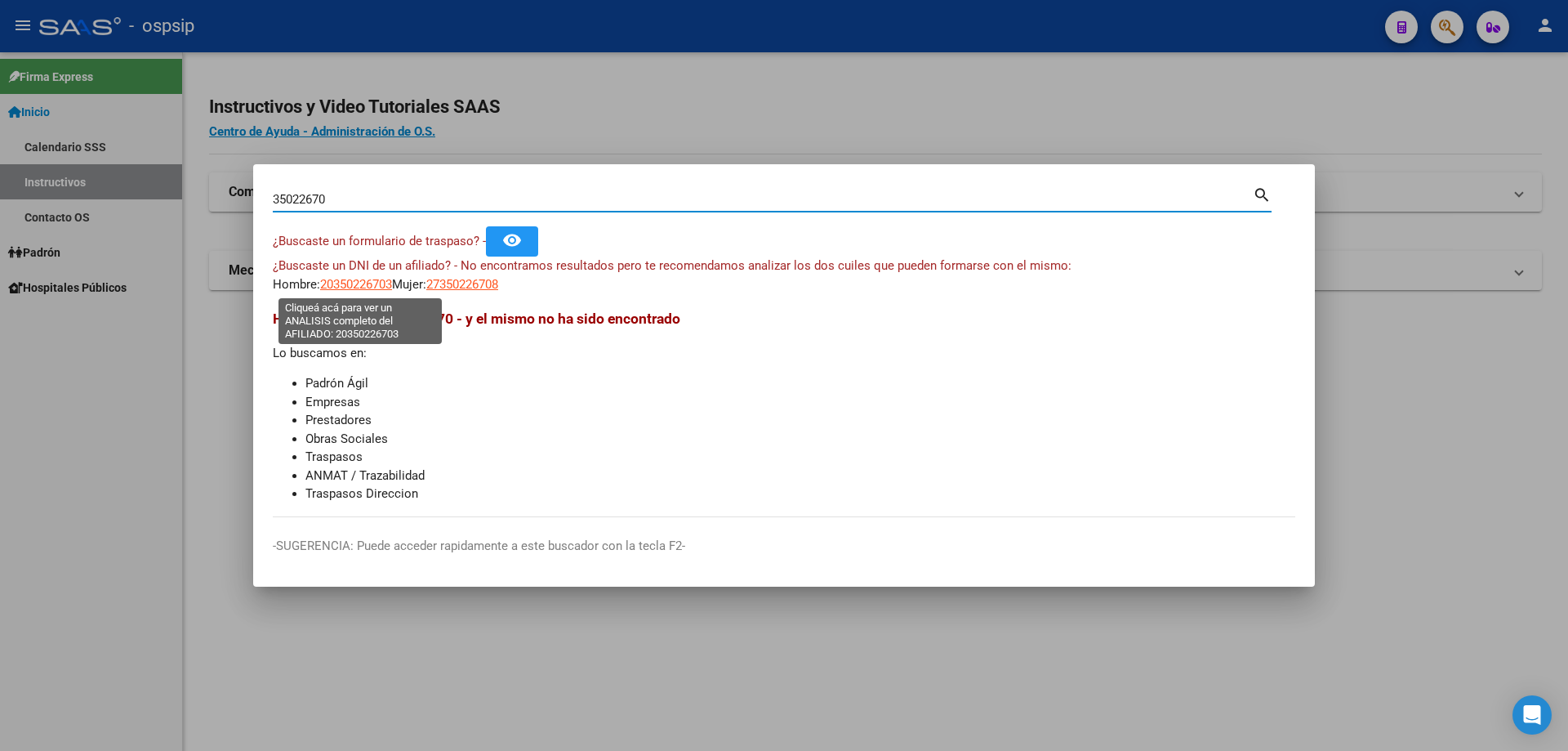
click at [339, 282] on span "20350226703" at bounding box center [356, 284] width 72 height 15
type textarea "20350226703"
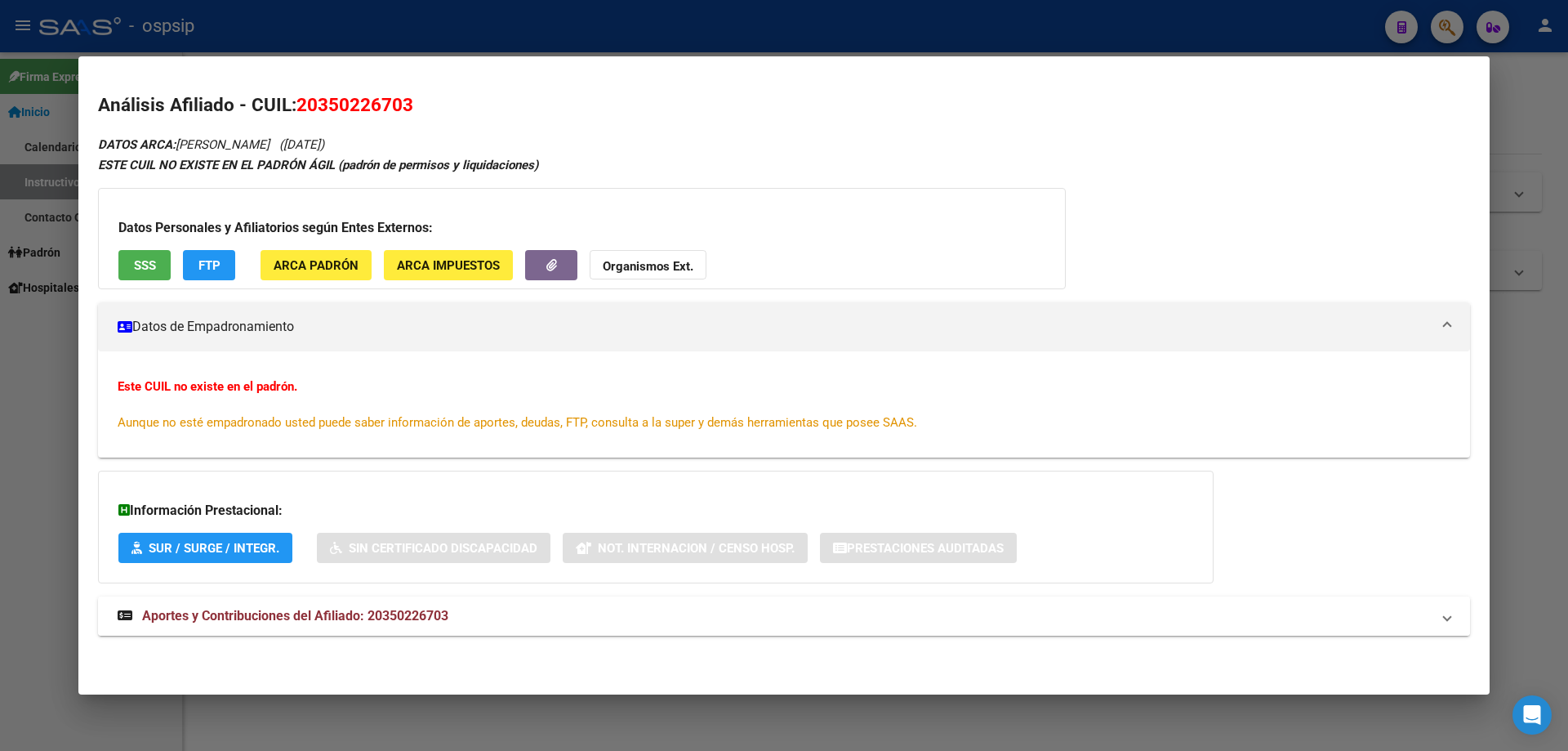
click at [378, 616] on span "Aportes y Contribuciones del Afiliado: 20350226703" at bounding box center [295, 615] width 306 height 16
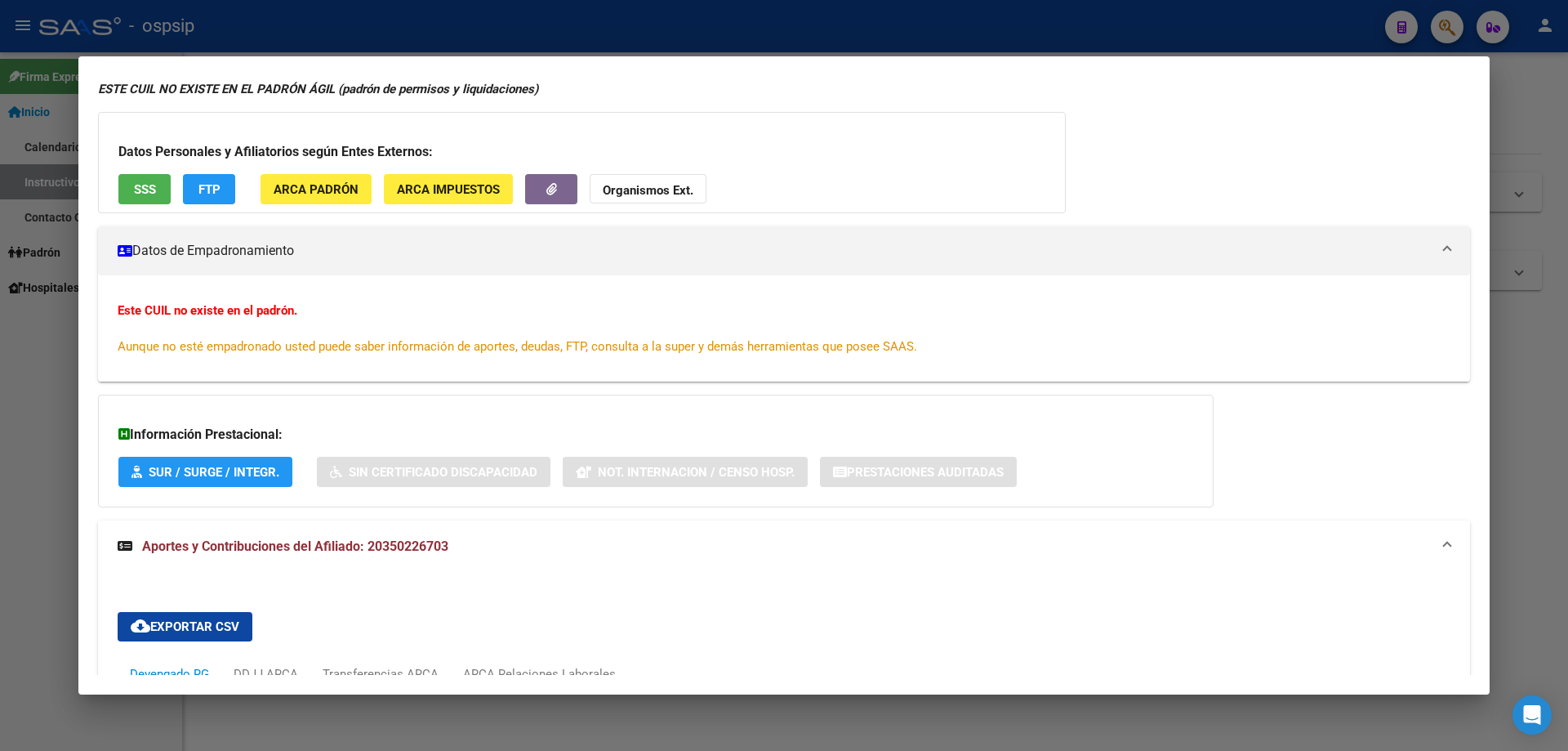
scroll to position [0, 0]
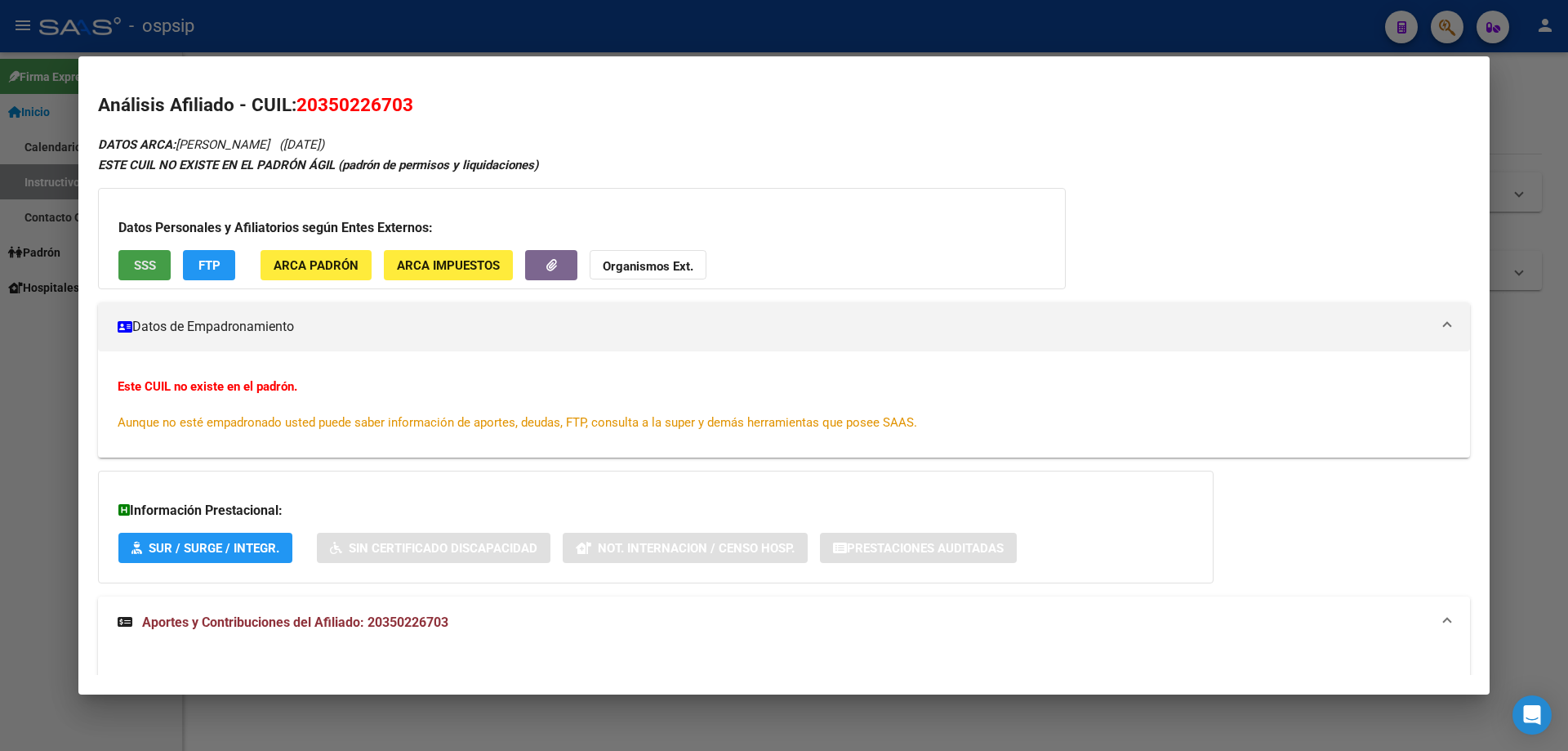
click at [149, 259] on span "SSS" at bounding box center [144, 266] width 22 height 15
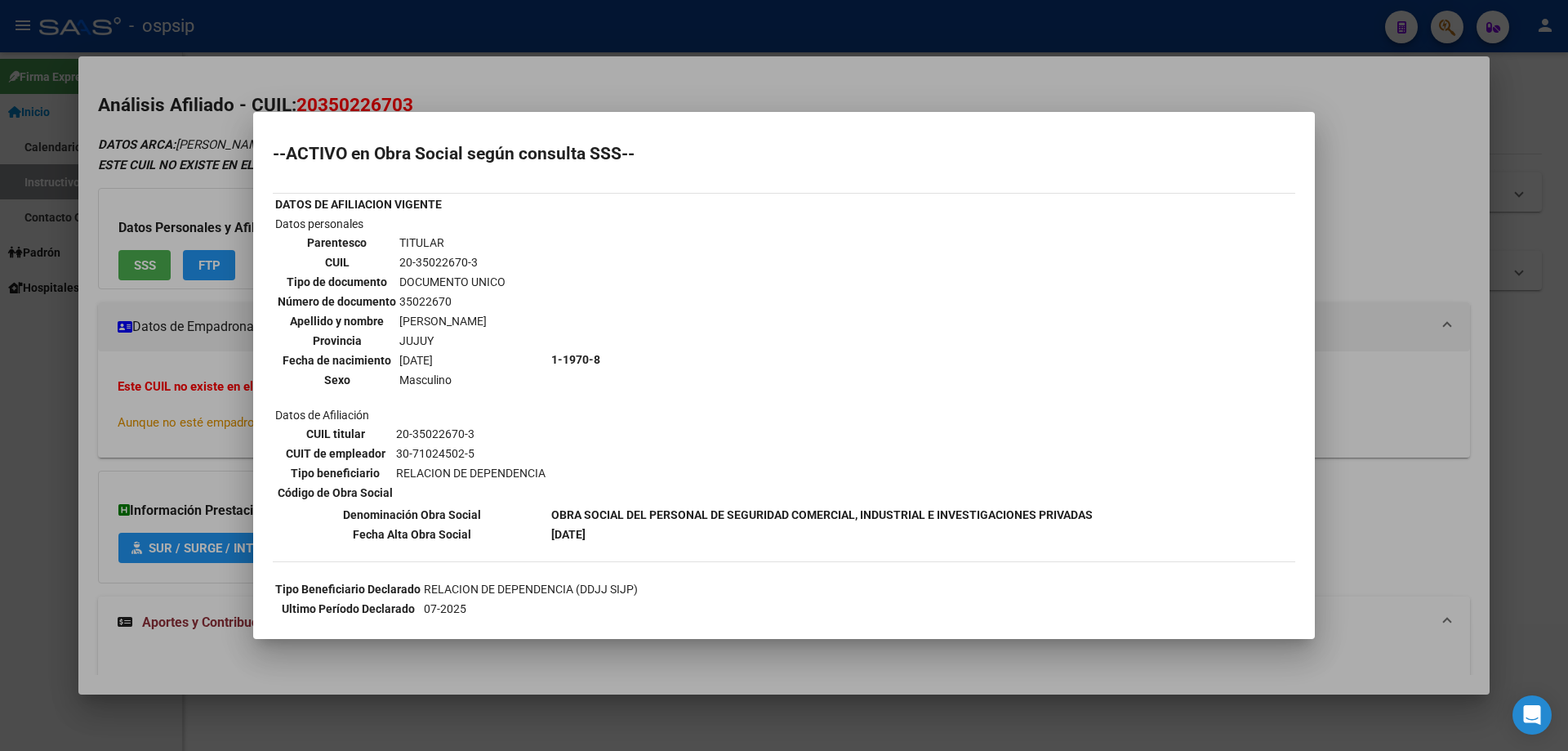
scroll to position [206, 0]
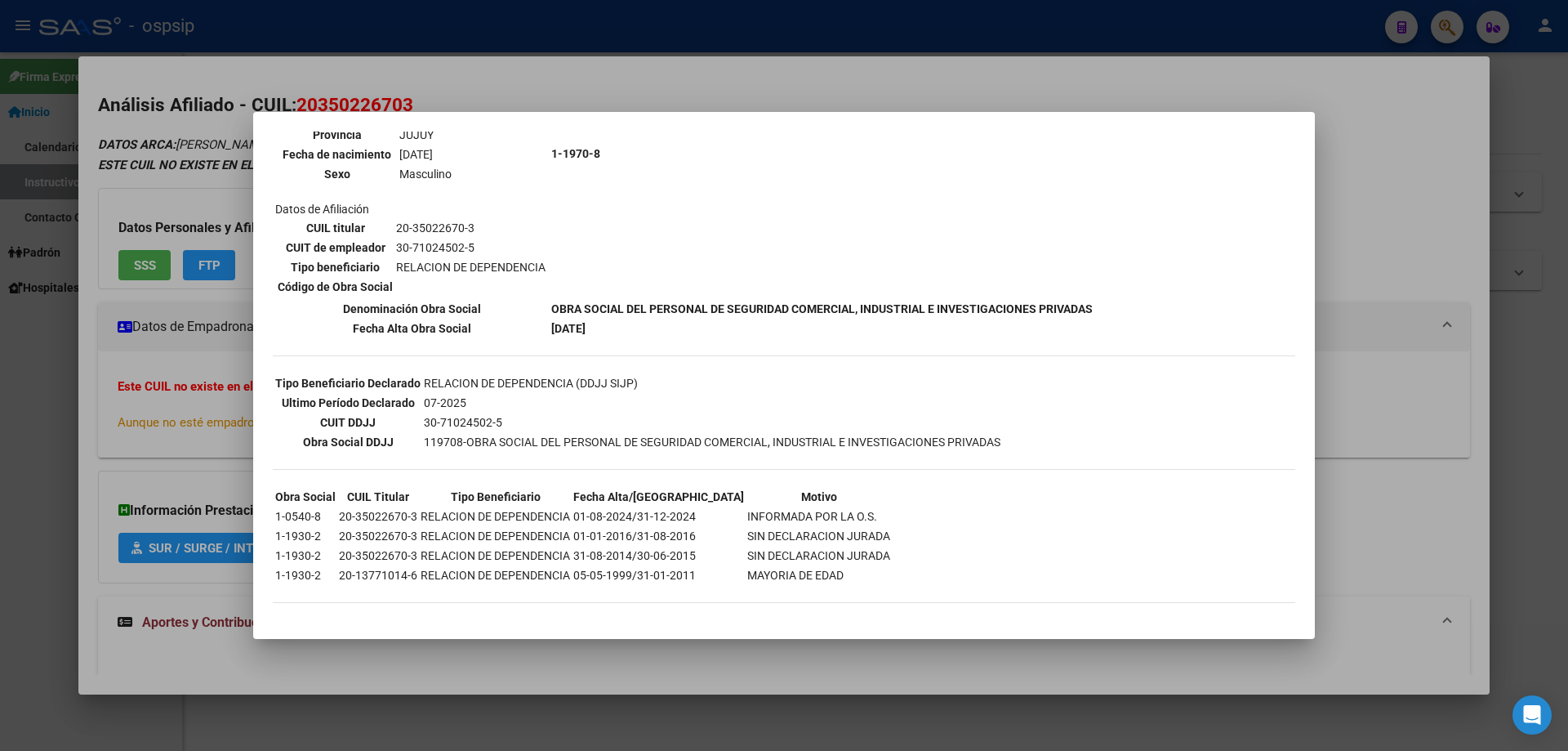
click at [138, 411] on div at bounding box center [784, 375] width 1568 height 751
